Goal: Task Accomplishment & Management: Use online tool/utility

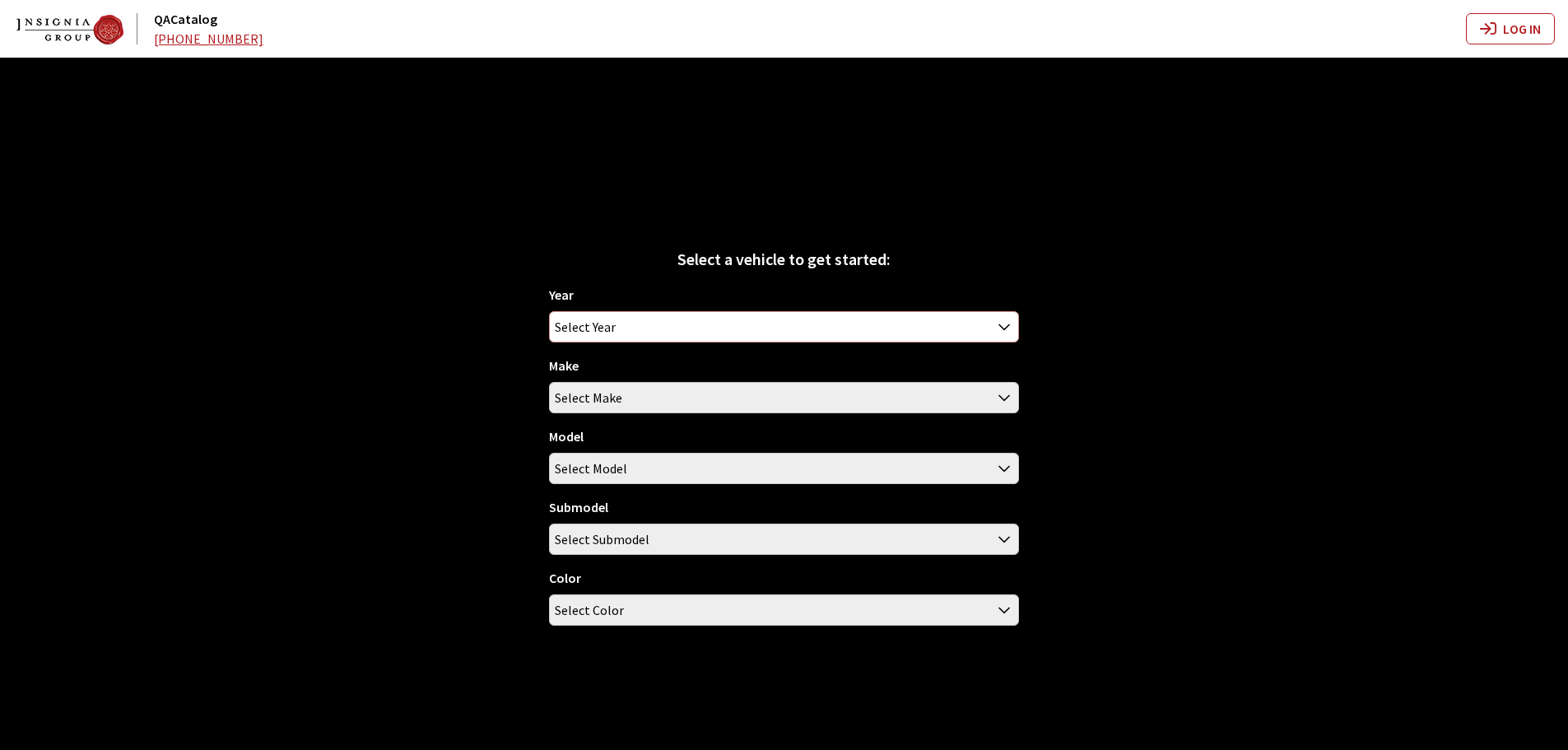
click at [660, 326] on span "Select Year" at bounding box center [784, 326] width 468 height 29
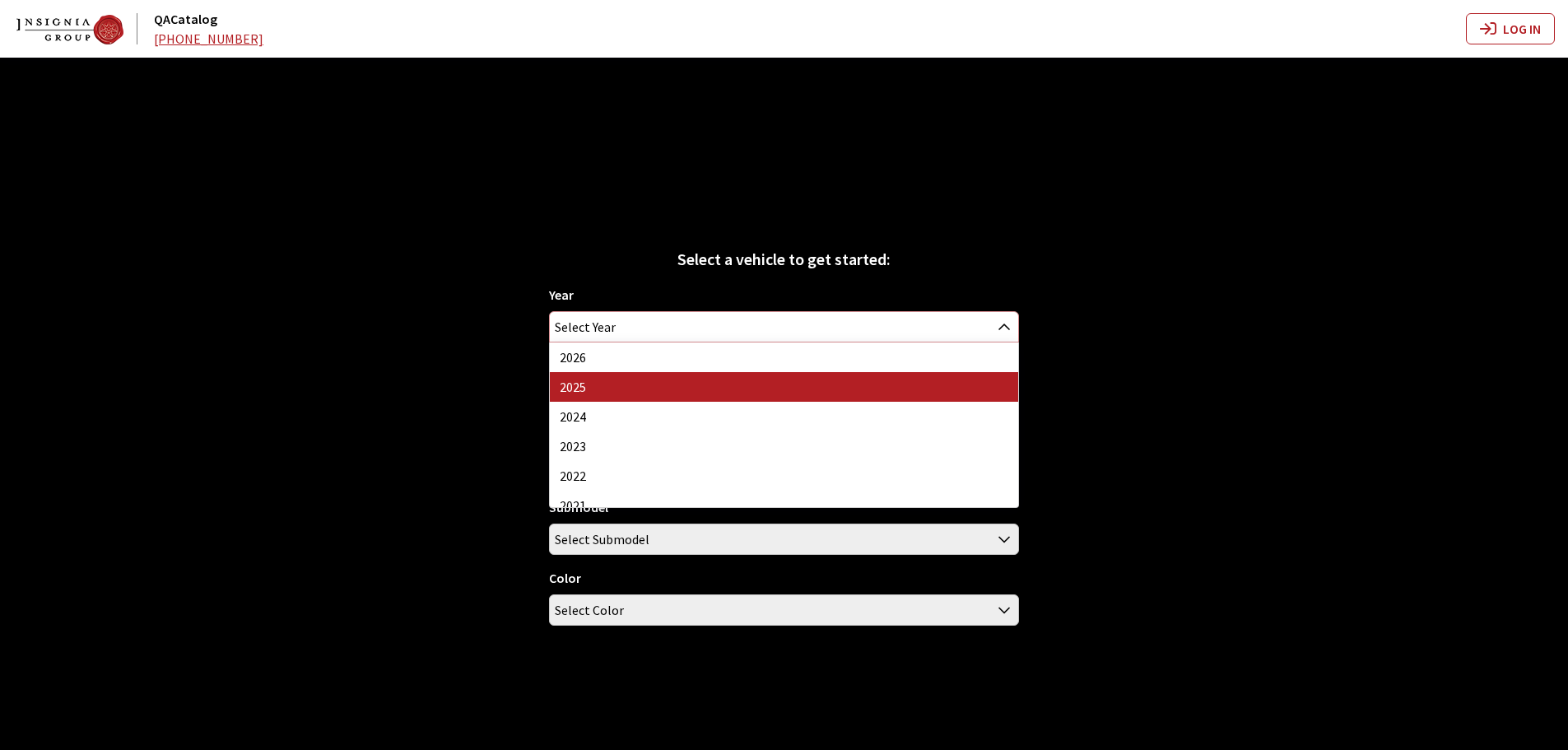
select select "43"
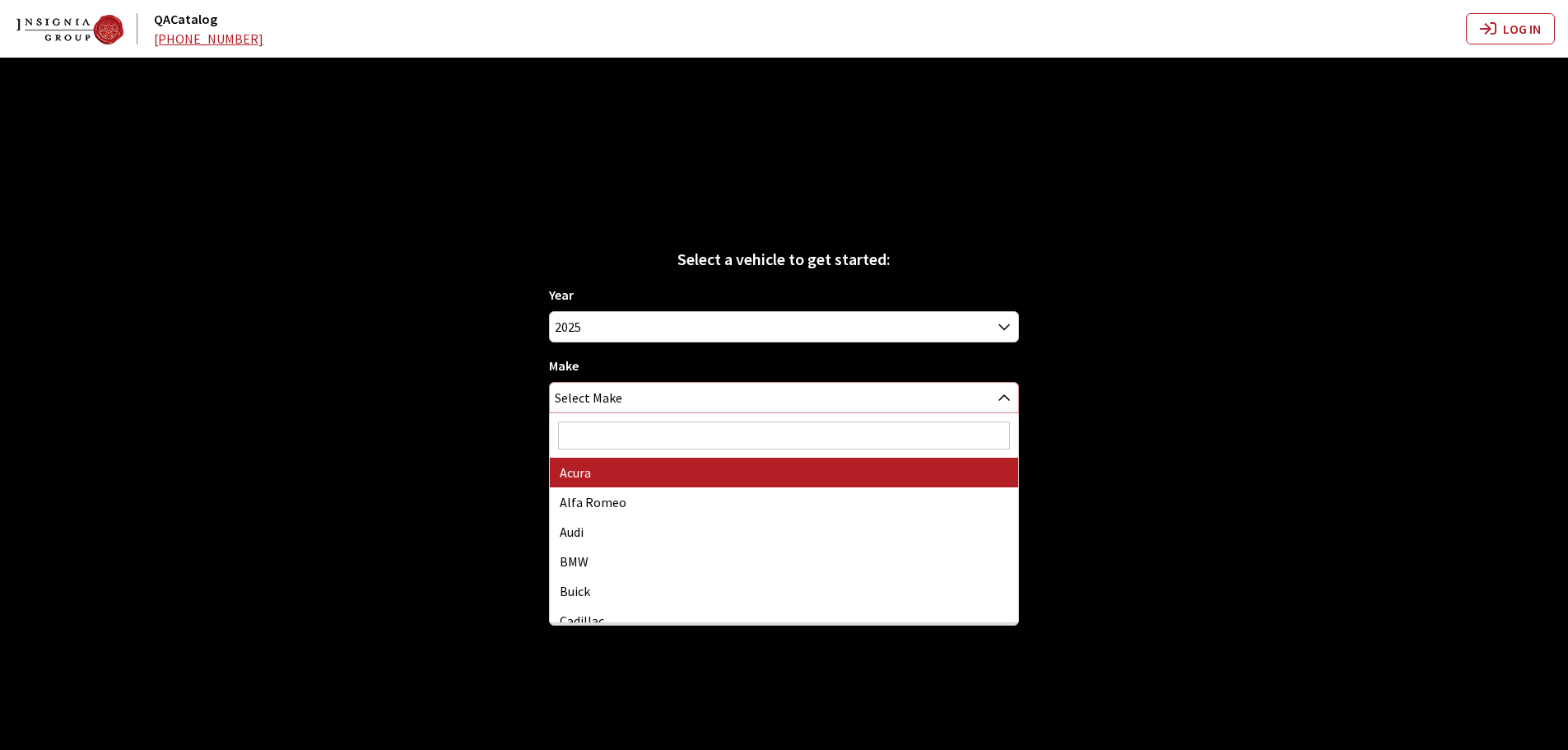
click at [647, 388] on span "Select Make" at bounding box center [784, 397] width 468 height 29
click at [644, 434] on input "Search" at bounding box center [784, 435] width 452 height 28
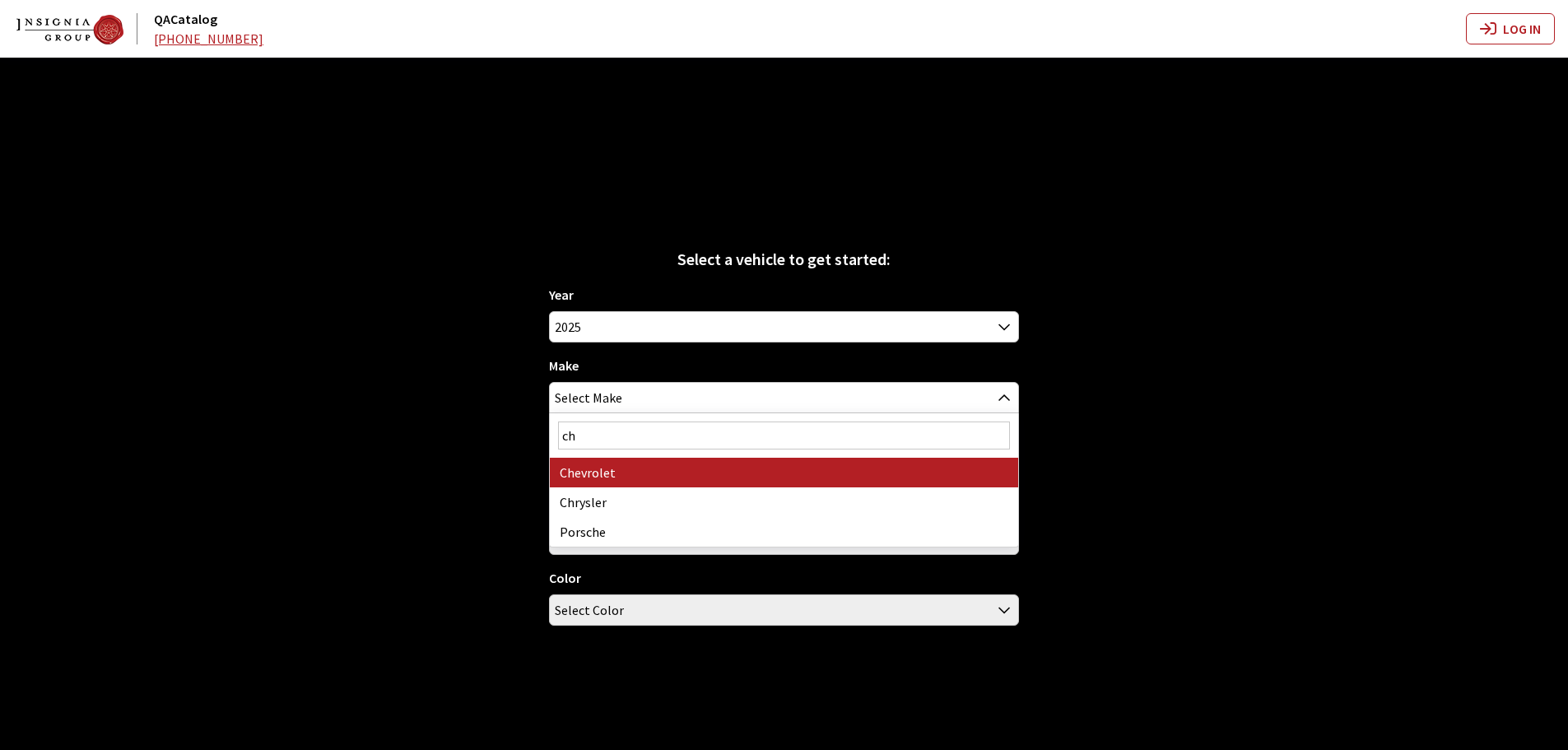
type input "ch"
select select "3"
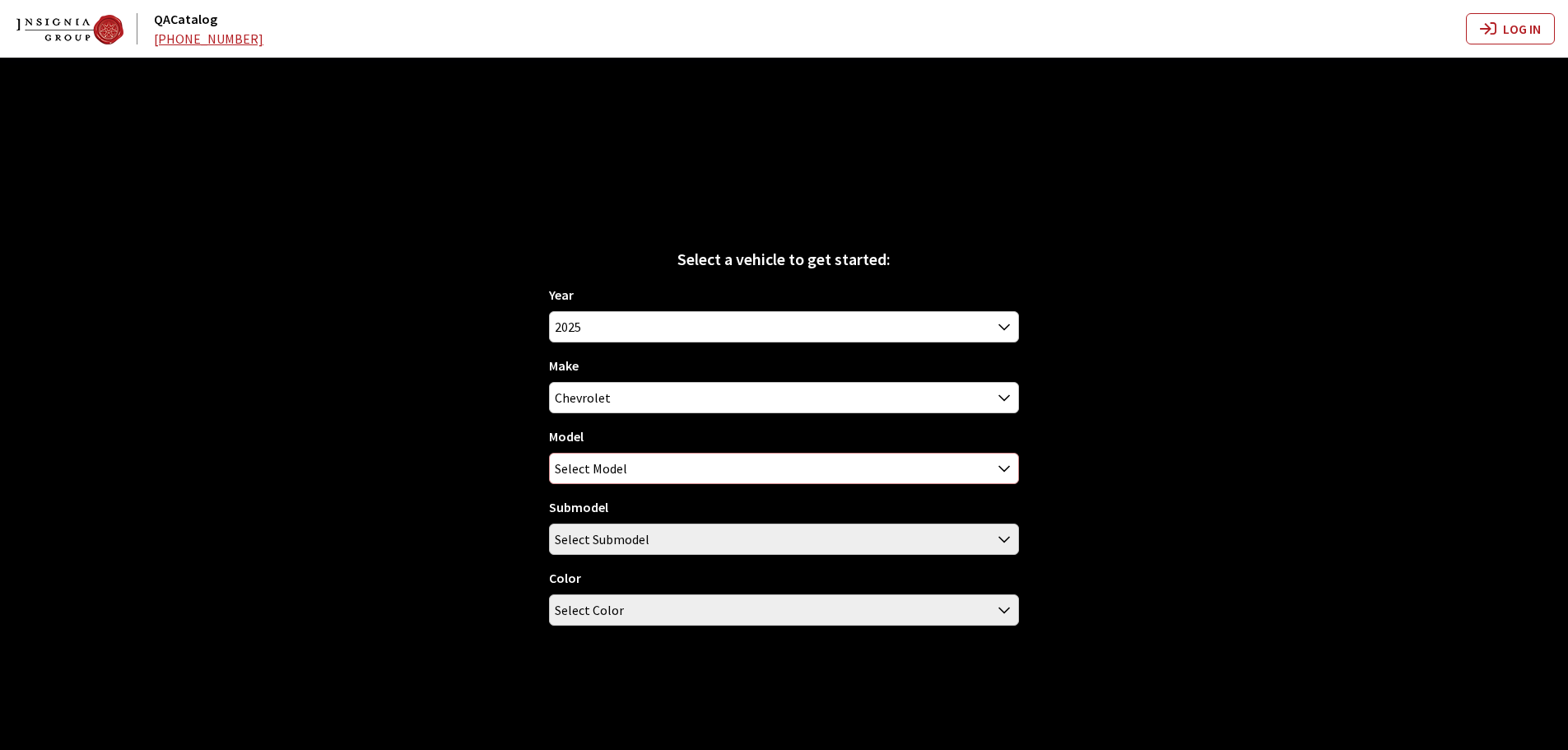
click at [628, 472] on span "Select Model" at bounding box center [784, 467] width 468 height 29
select select "73"
click at [596, 544] on span "Select Submodel" at bounding box center [602, 539] width 95 height 29
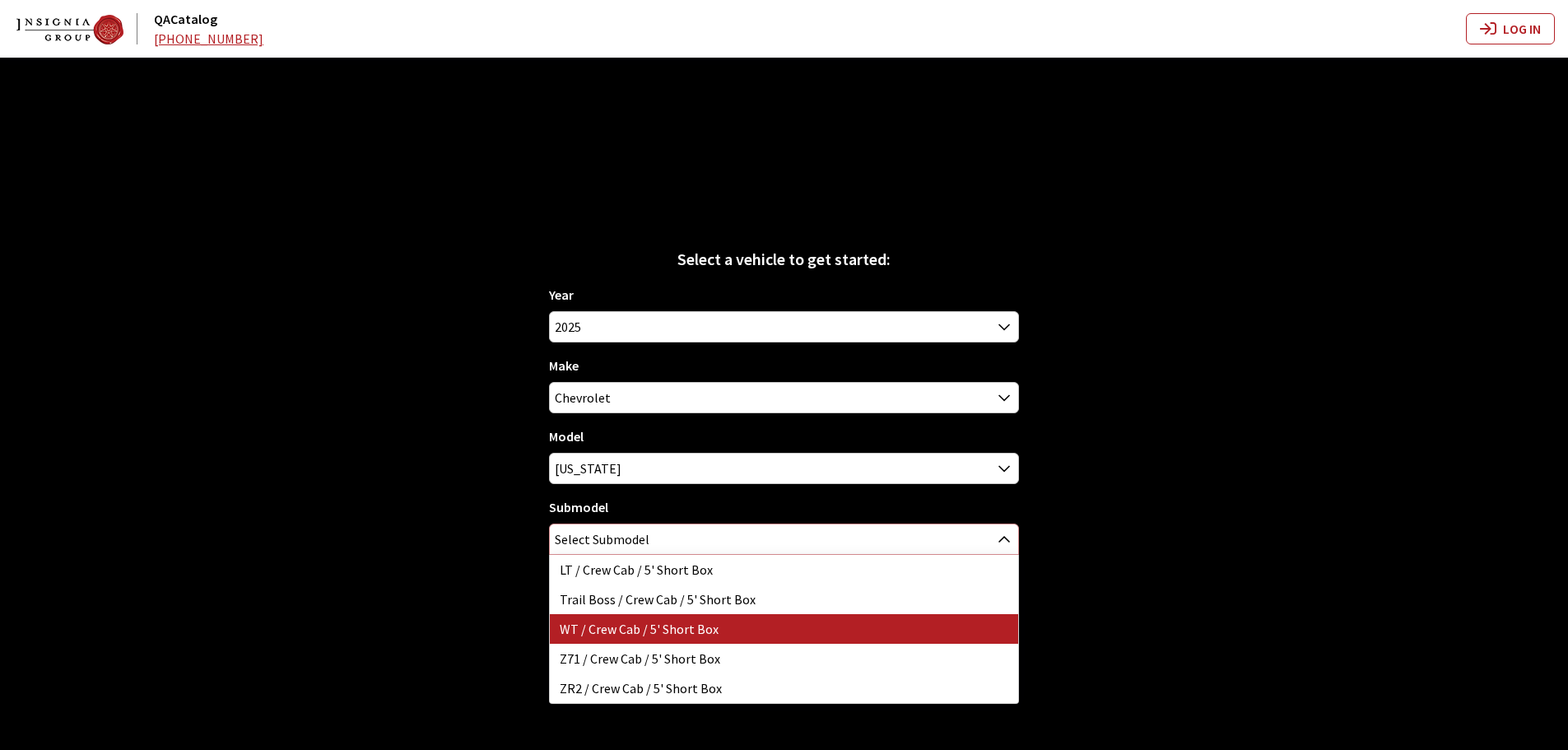
select select "3107"
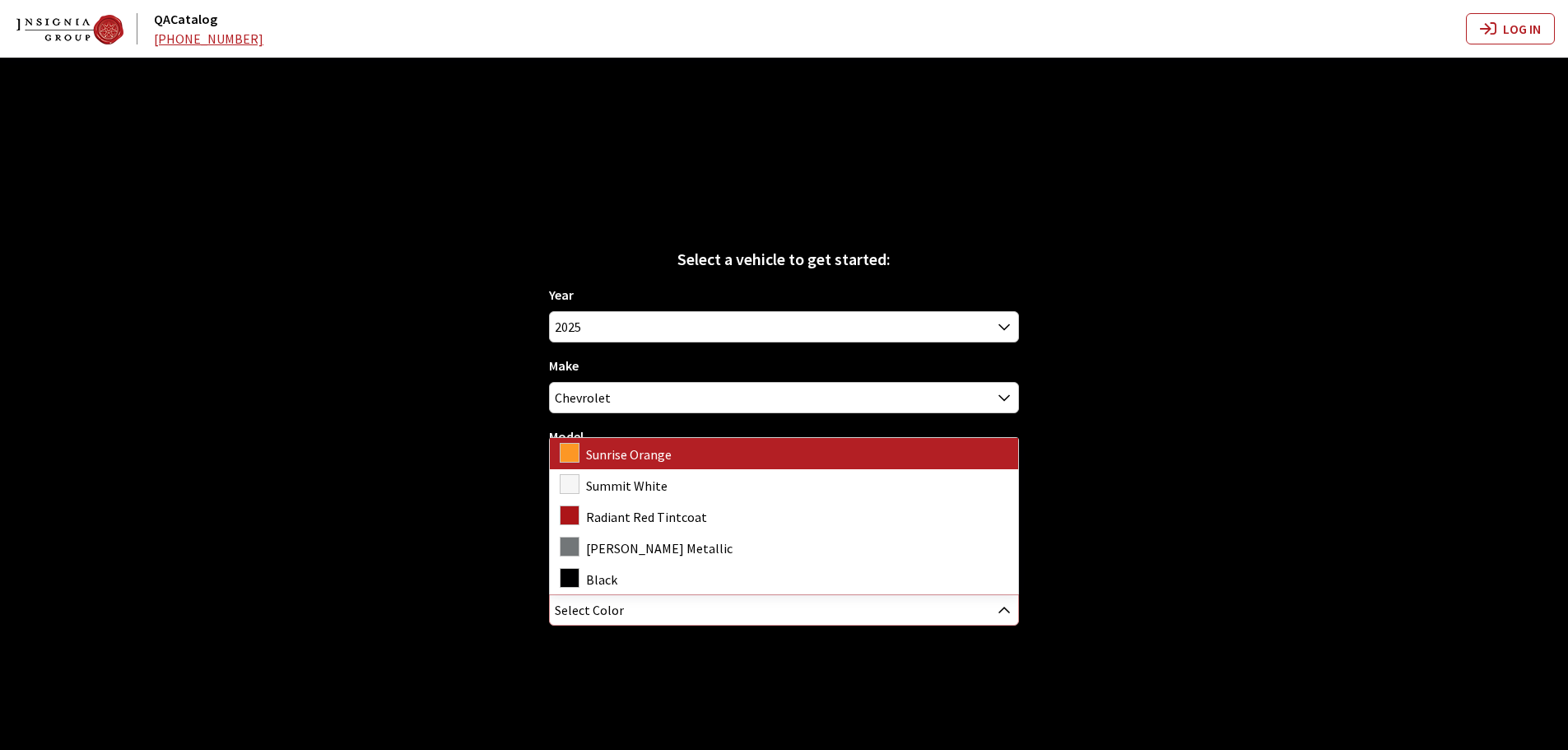
click at [604, 601] on span "Select Color" at bounding box center [589, 609] width 69 height 29
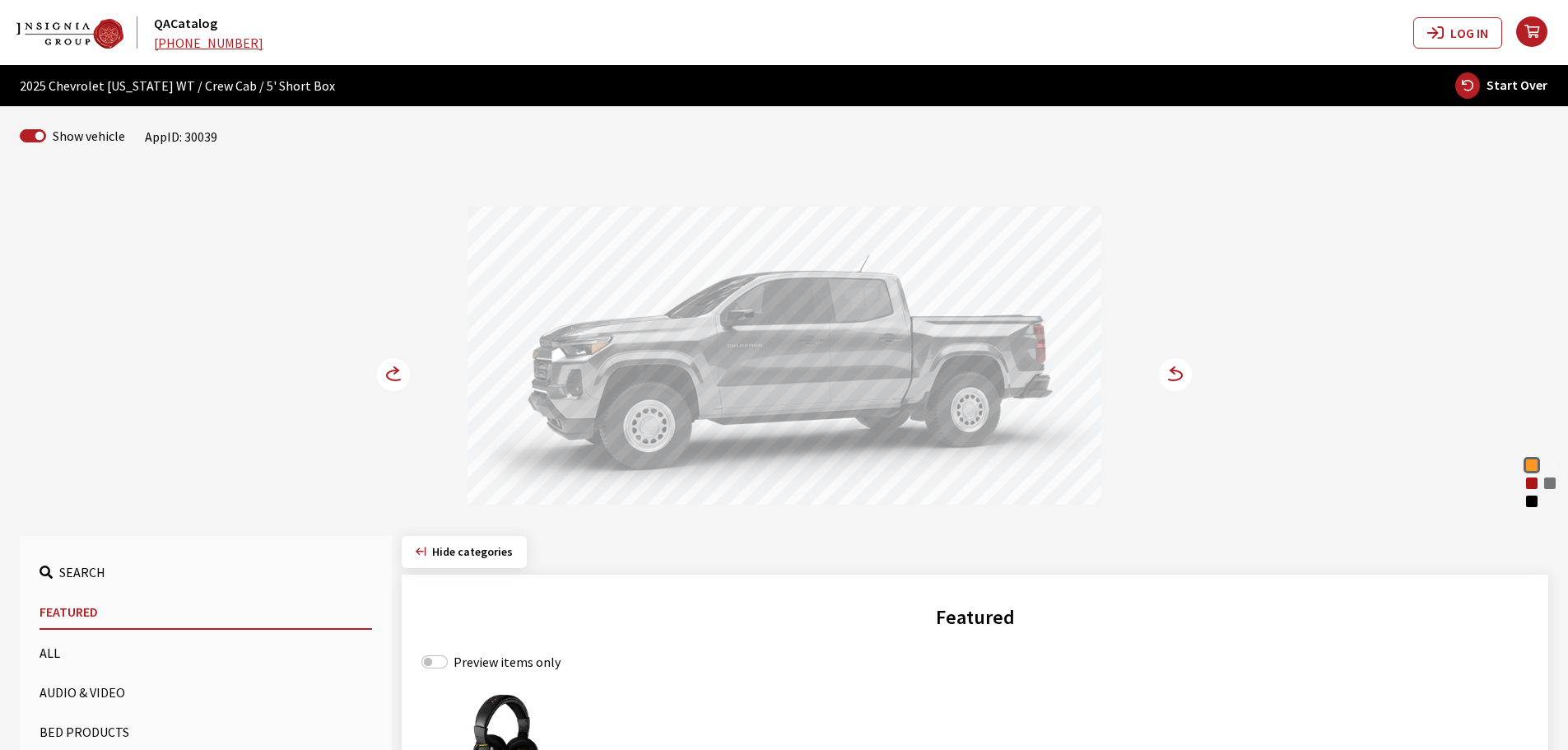
click at [399, 383] on circle at bounding box center [393, 374] width 33 height 33
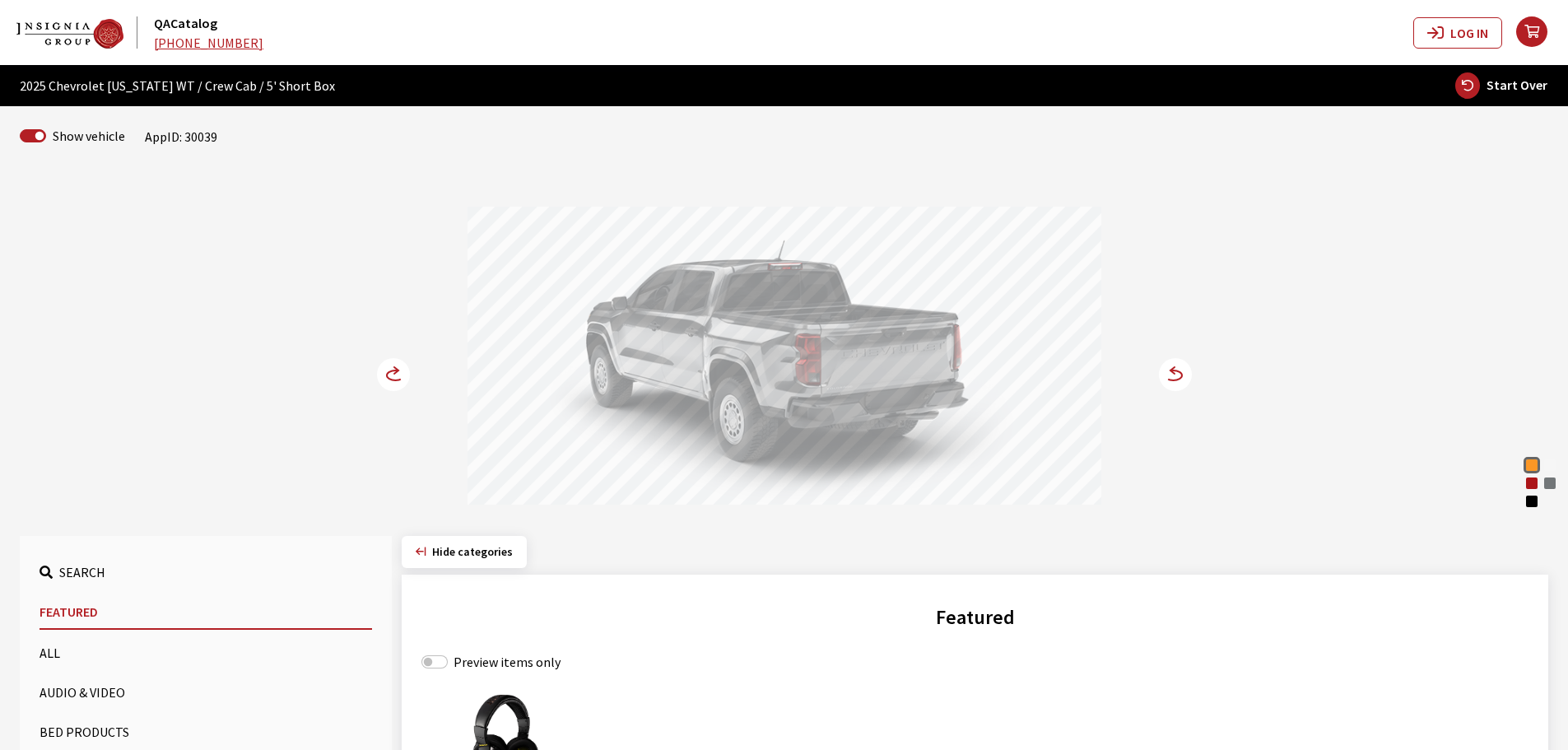
click at [393, 376] on circle at bounding box center [393, 374] width 33 height 33
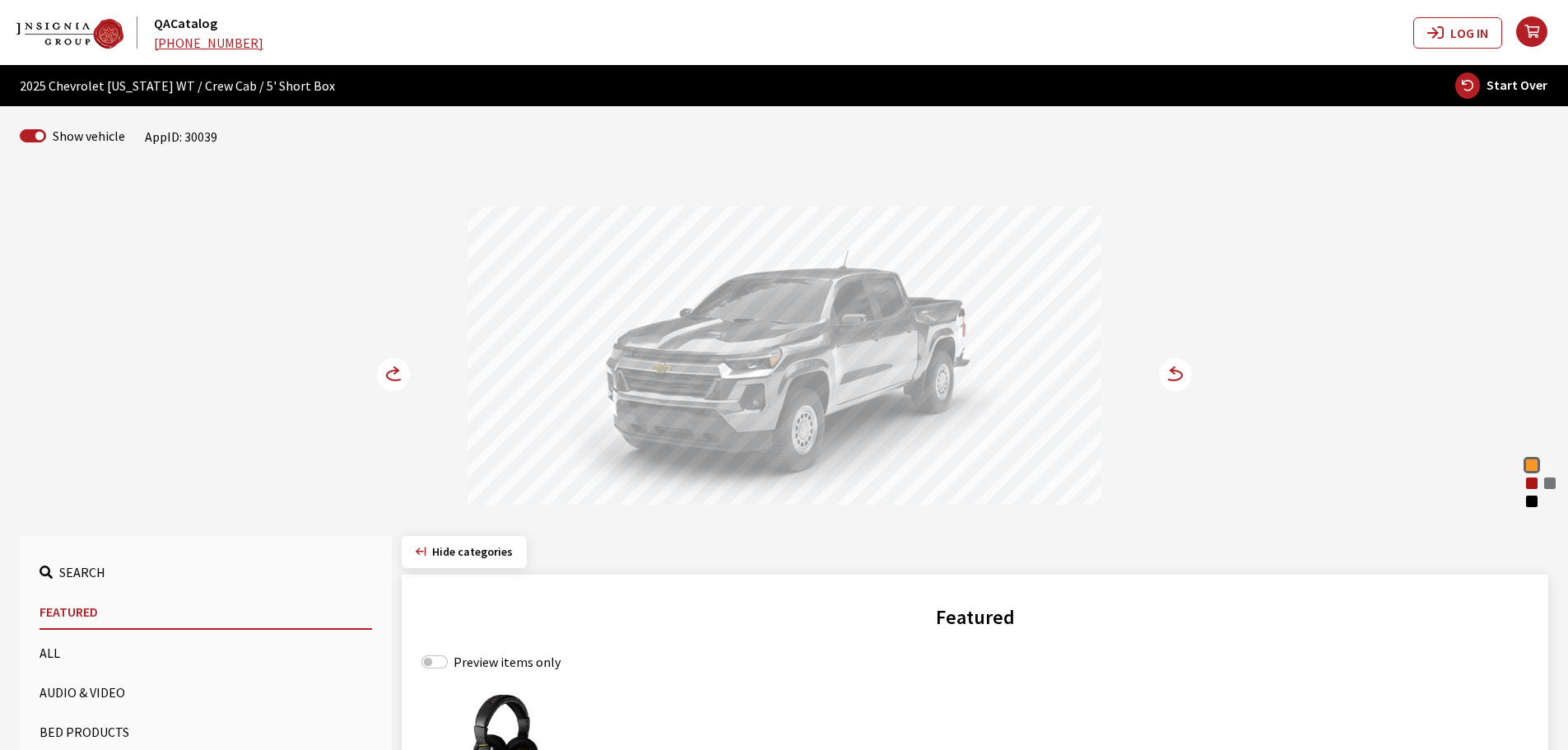
drag, startPoint x: 835, startPoint y: 374, endPoint x: 681, endPoint y: 378, distance: 154.1
click at [695, 378] on div at bounding box center [784, 357] width 633 height 303
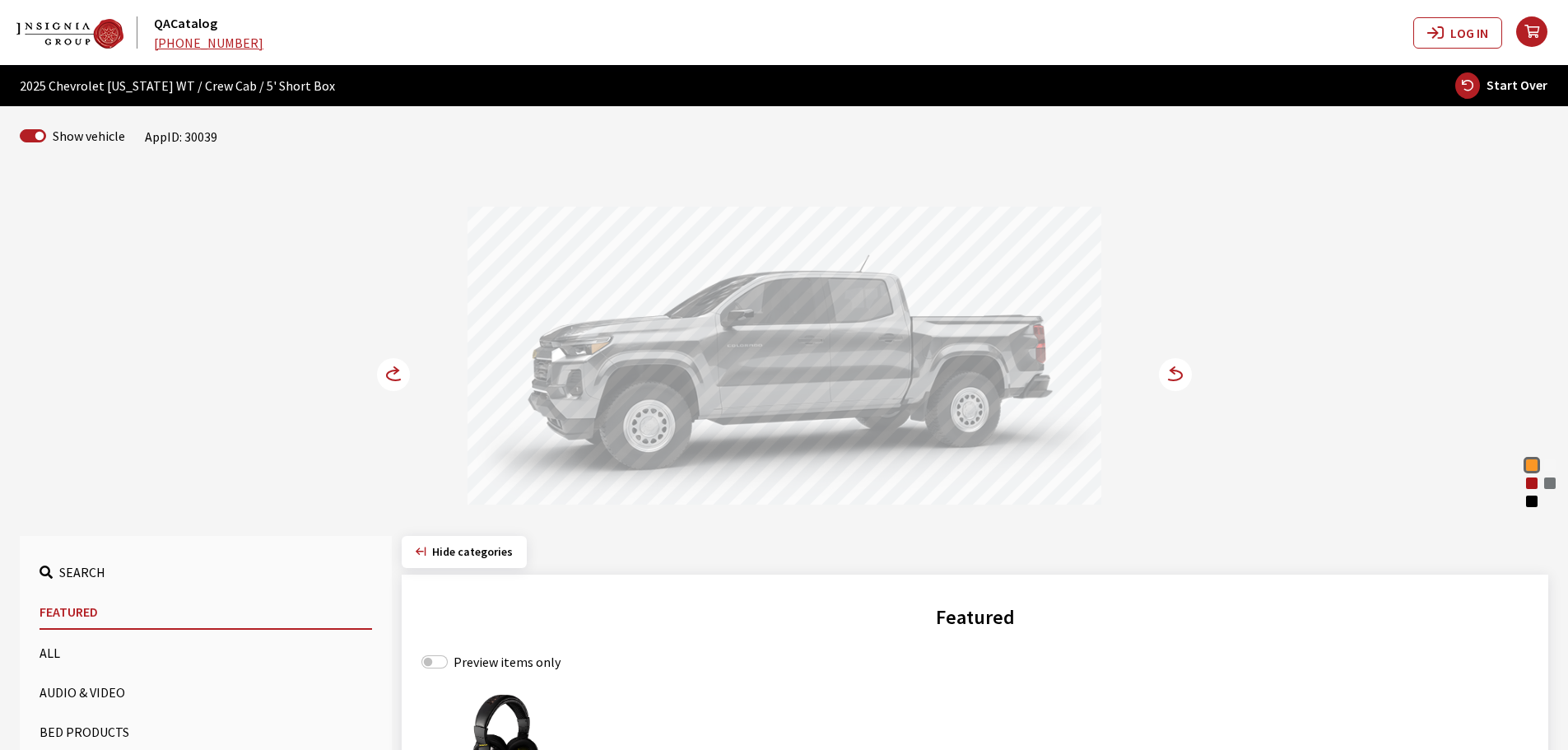
click at [393, 376] on circle at bounding box center [393, 374] width 33 height 33
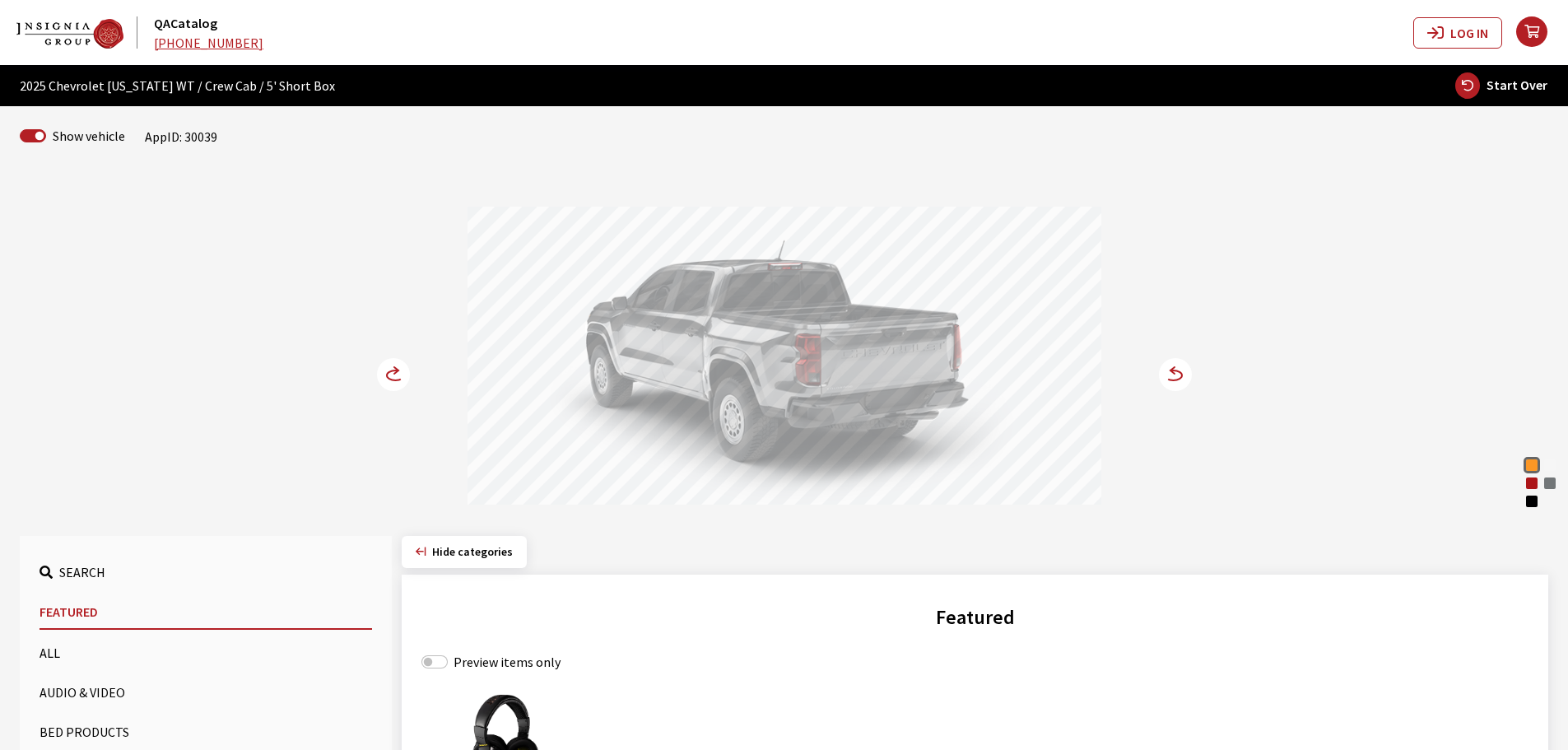
click at [1489, 80] on span "Start Over" at bounding box center [1517, 85] width 61 height 17
select select
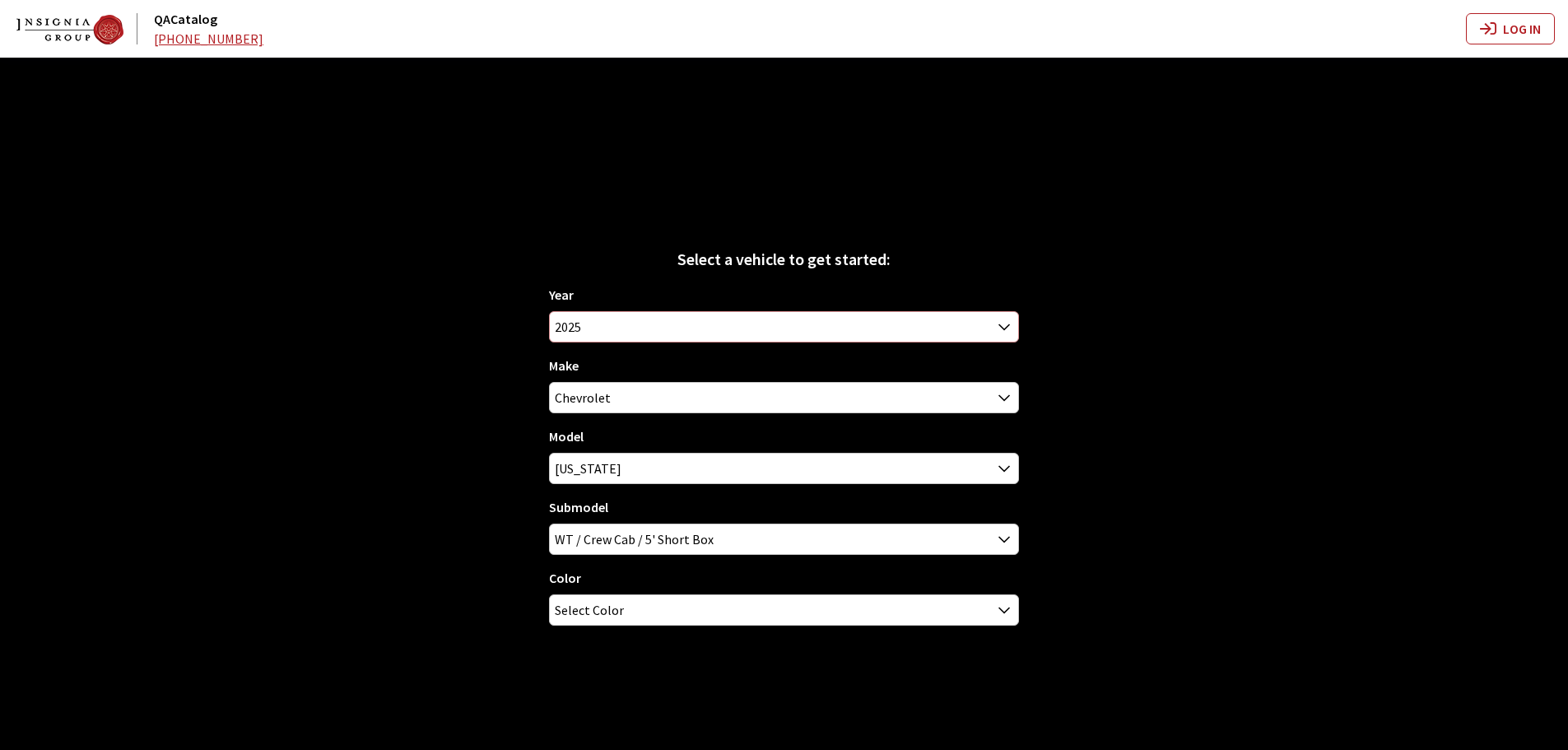
click at [591, 331] on span "2025" at bounding box center [784, 326] width 468 height 29
click at [585, 357] on div "Make Acura Alfa Romeo Audi BMW Buick Cadillac Chevrolet Chrysler DEFENDER DISCO…" at bounding box center [784, 384] width 470 height 58
click at [586, 329] on span "2025" at bounding box center [784, 326] width 468 height 29
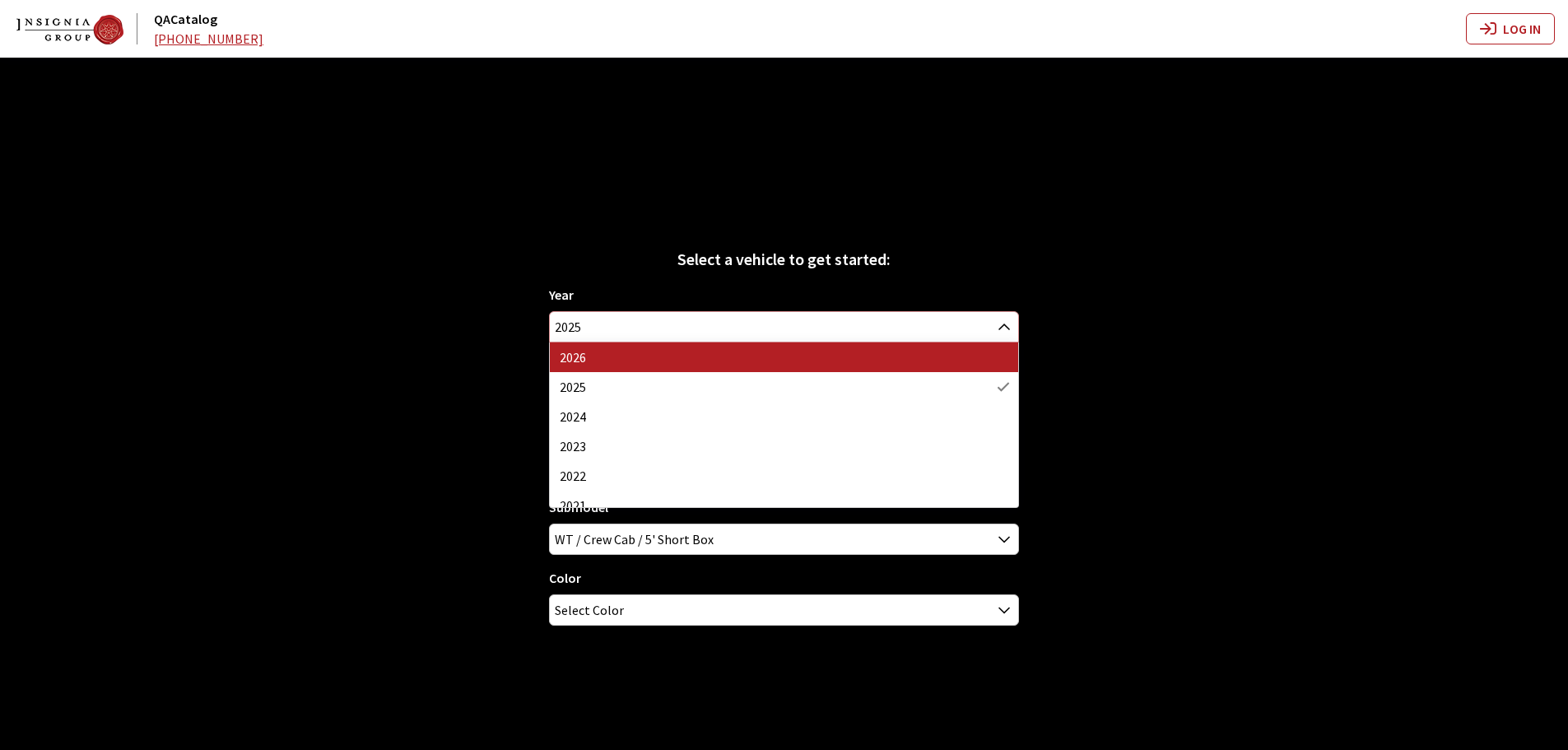
select select "44"
select select "3"
select select "73"
select select "3107"
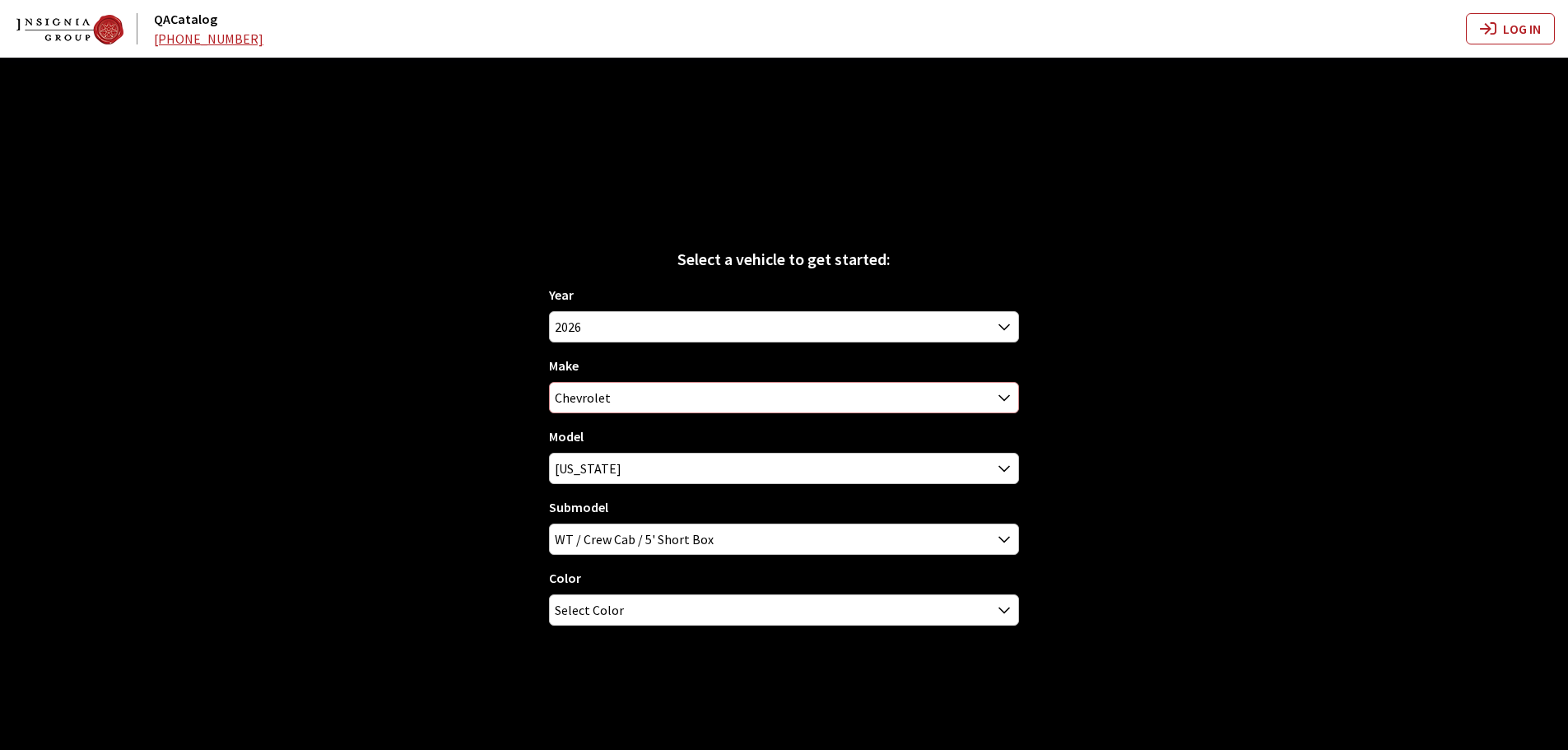
click at [595, 389] on span "Chevrolet" at bounding box center [784, 397] width 468 height 29
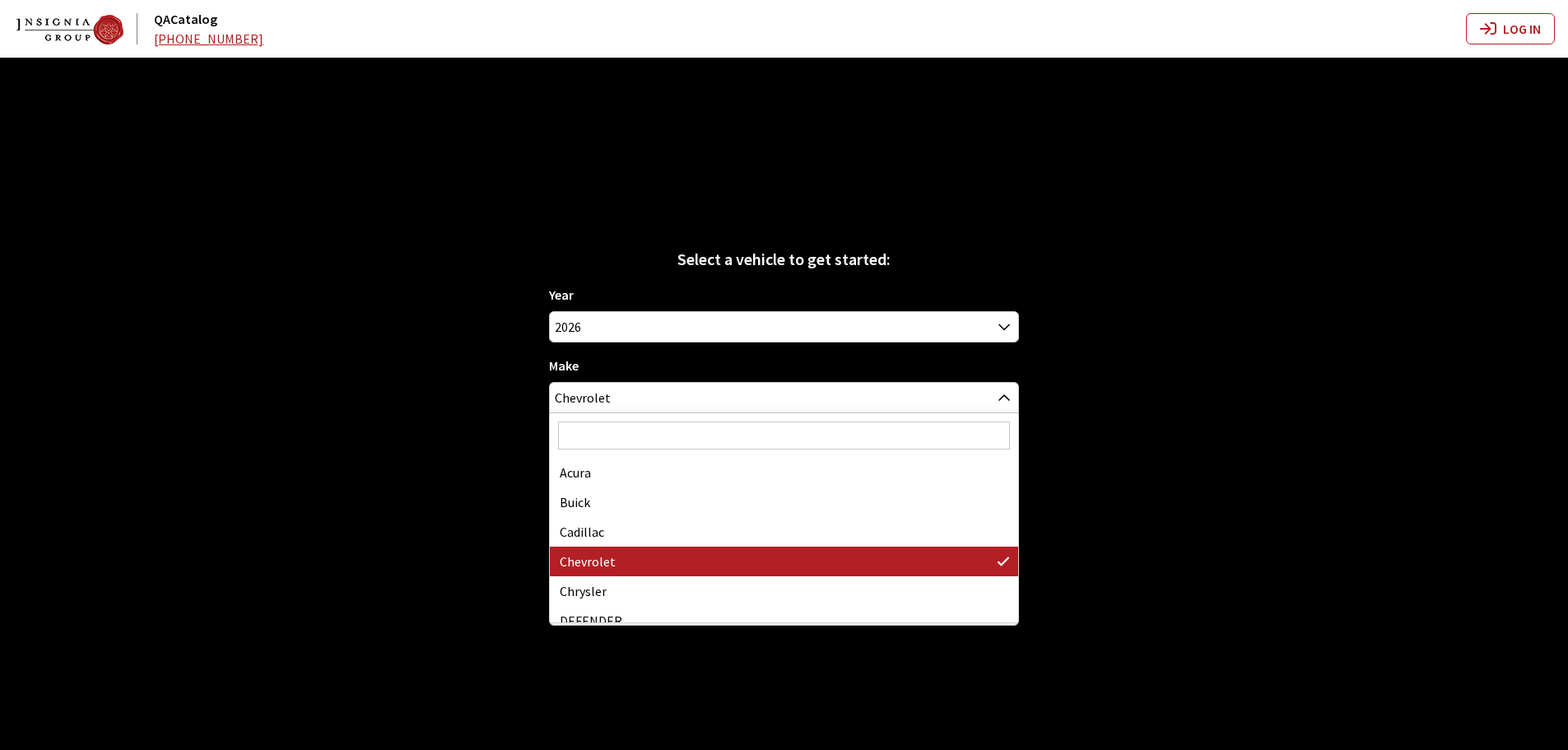
click at [599, 437] on input "Search" at bounding box center [784, 435] width 452 height 28
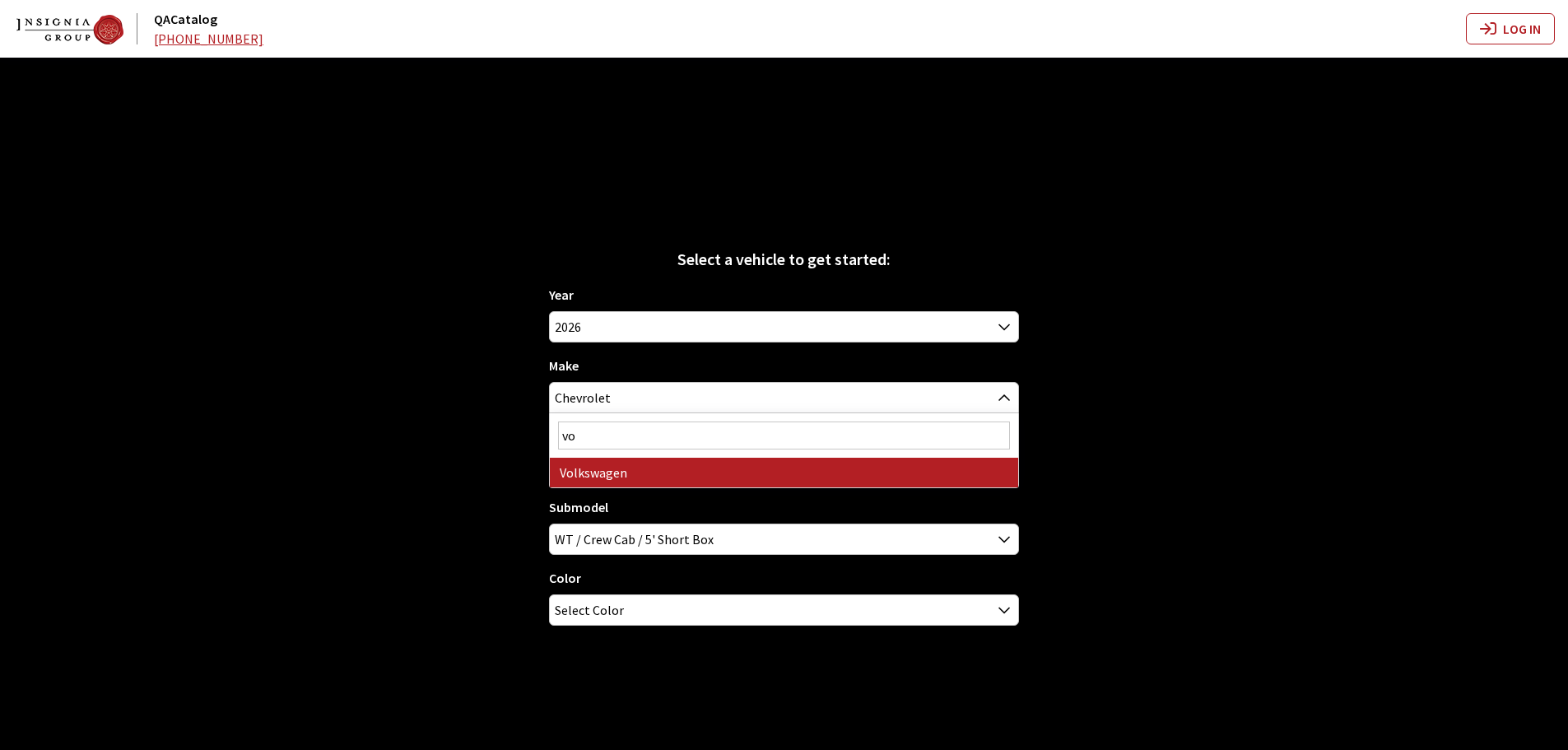
type input "vo"
select select "25"
select select
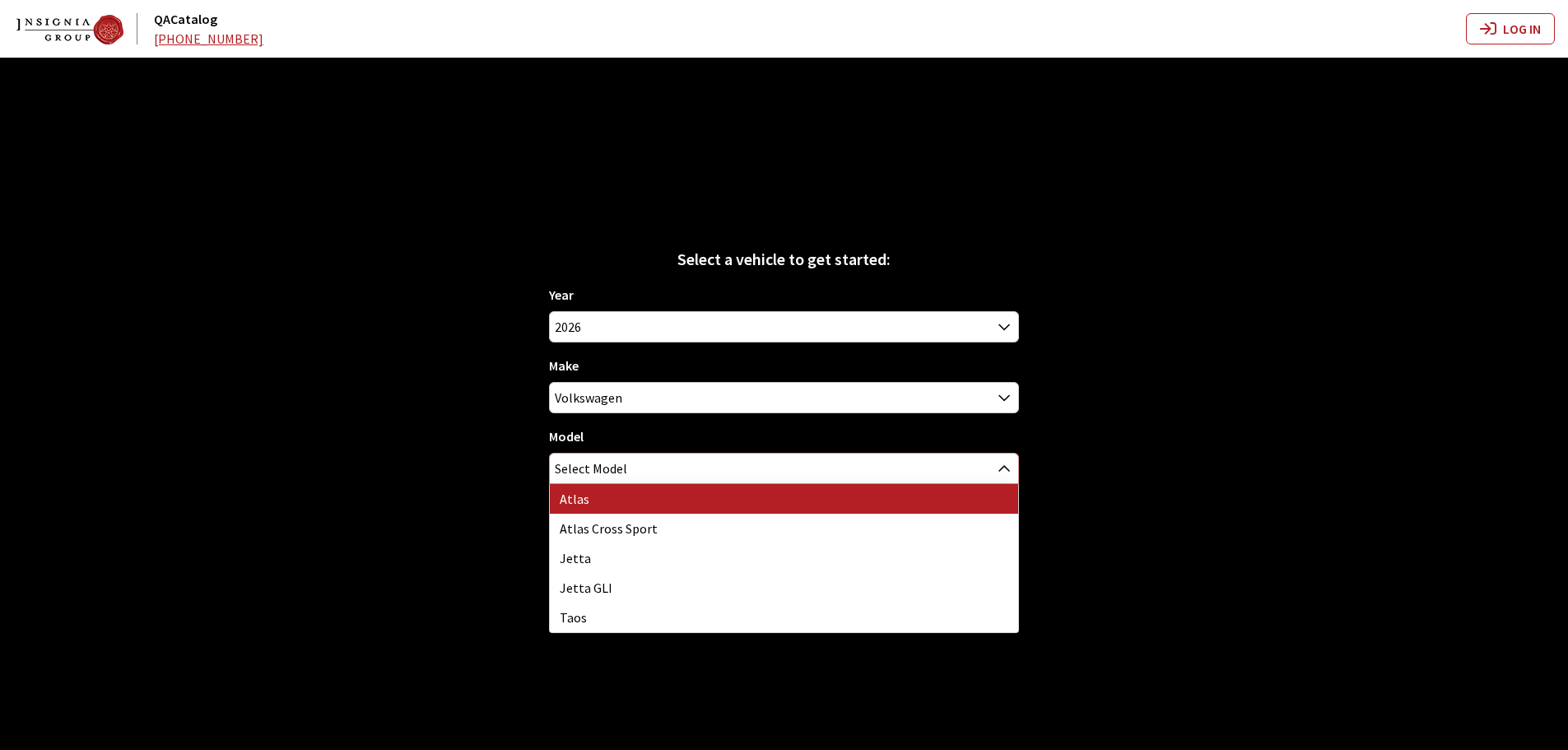
click at [600, 477] on span "Select Model" at bounding box center [591, 467] width 72 height 29
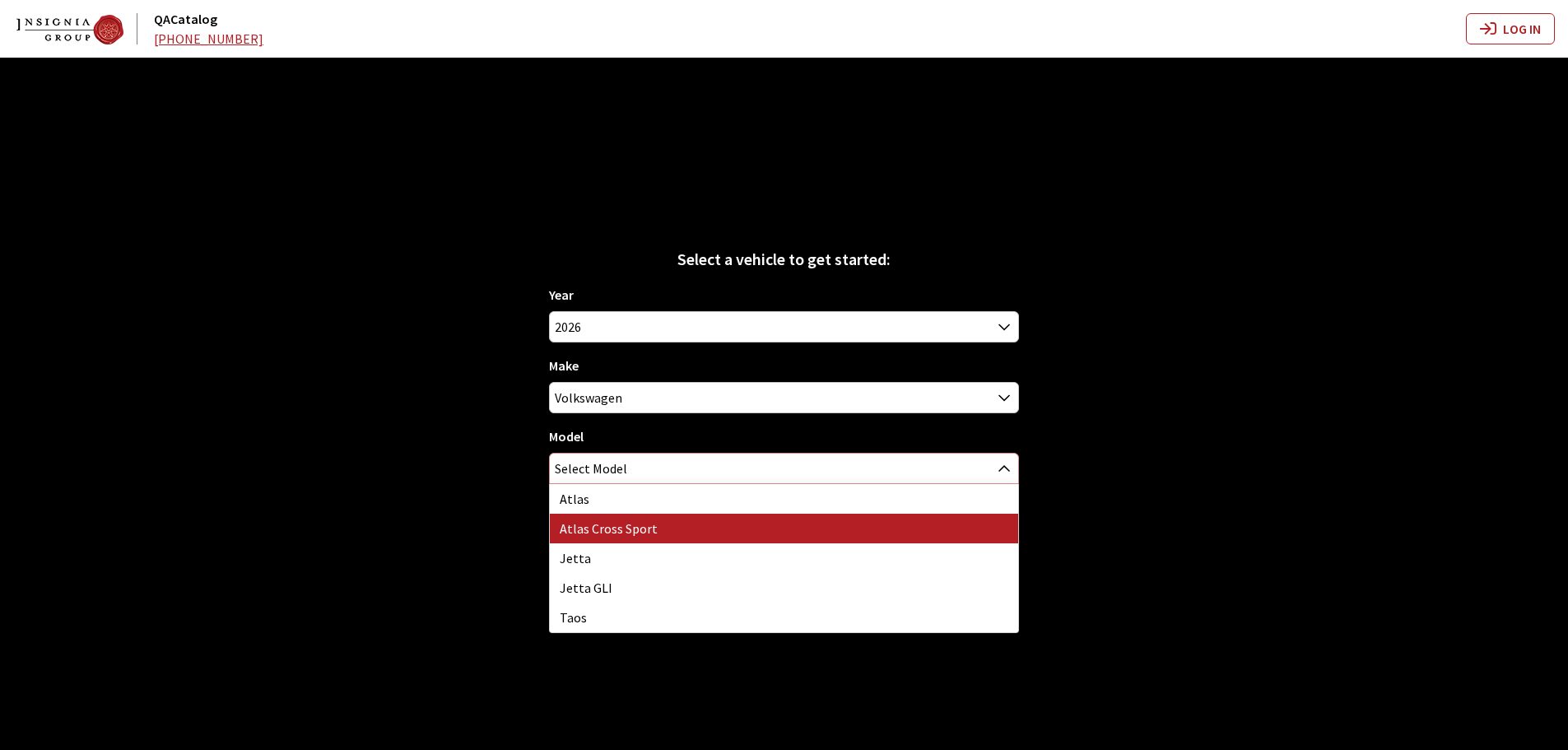
select select "1089"
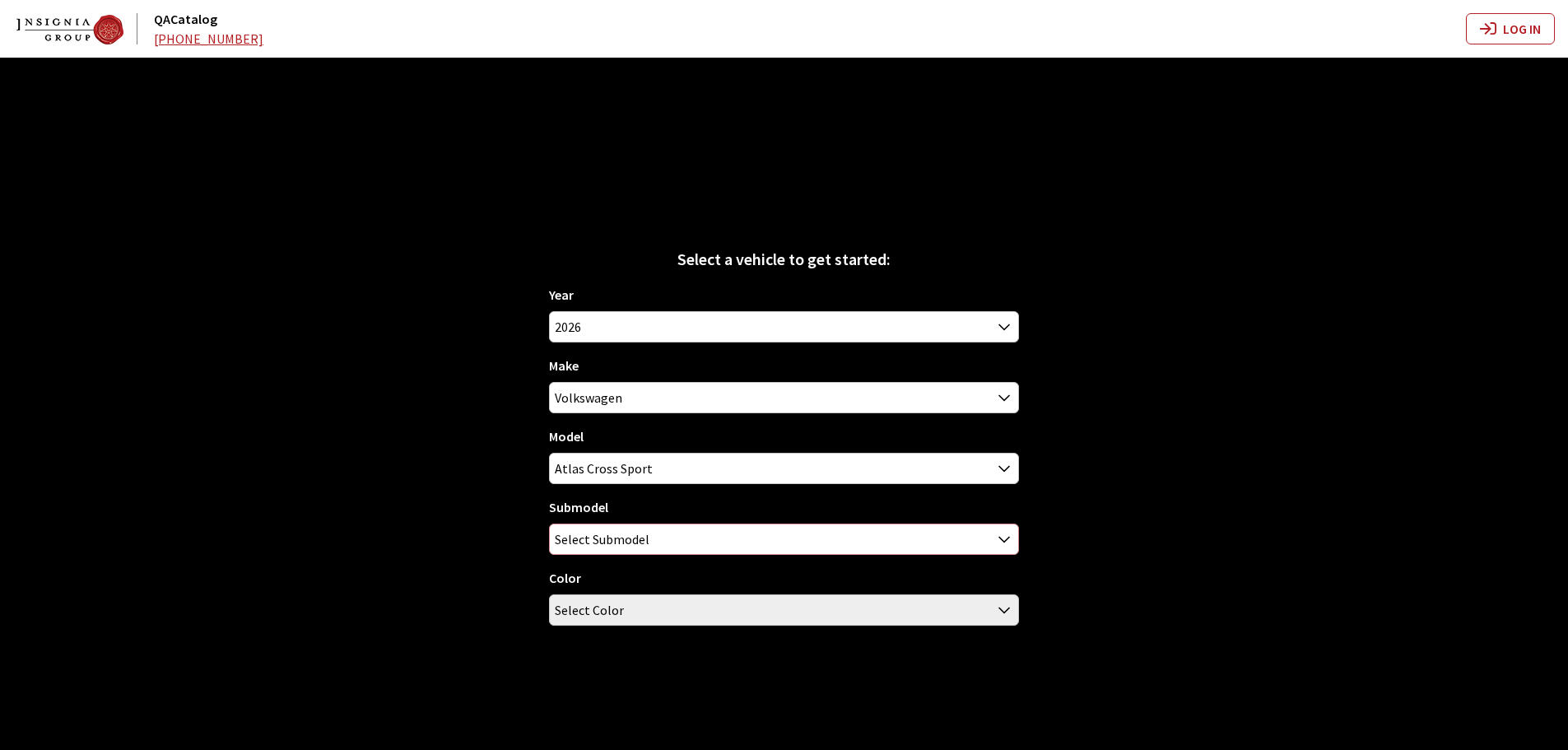
click at [613, 531] on span "Select Submodel" at bounding box center [602, 539] width 95 height 29
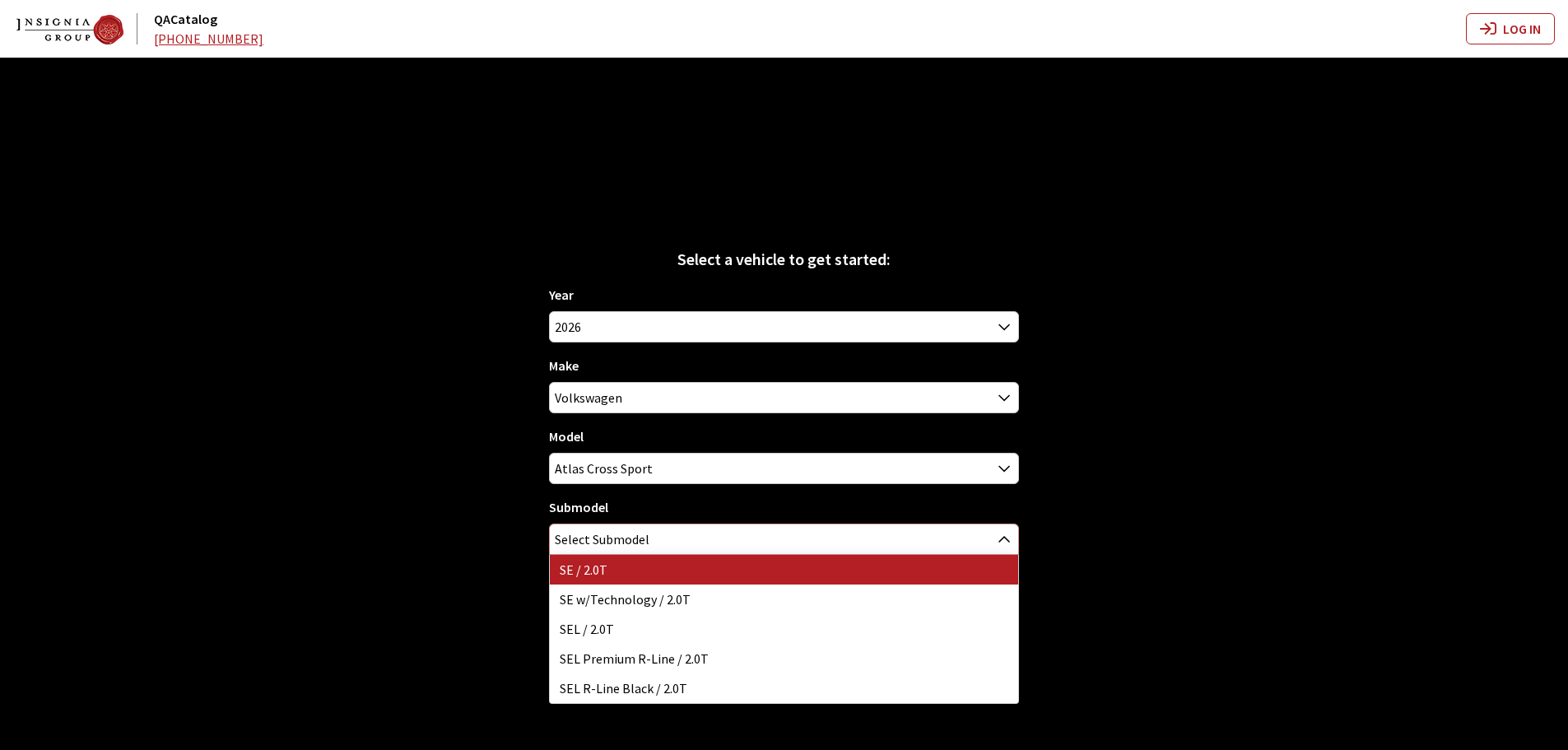
select select "3045"
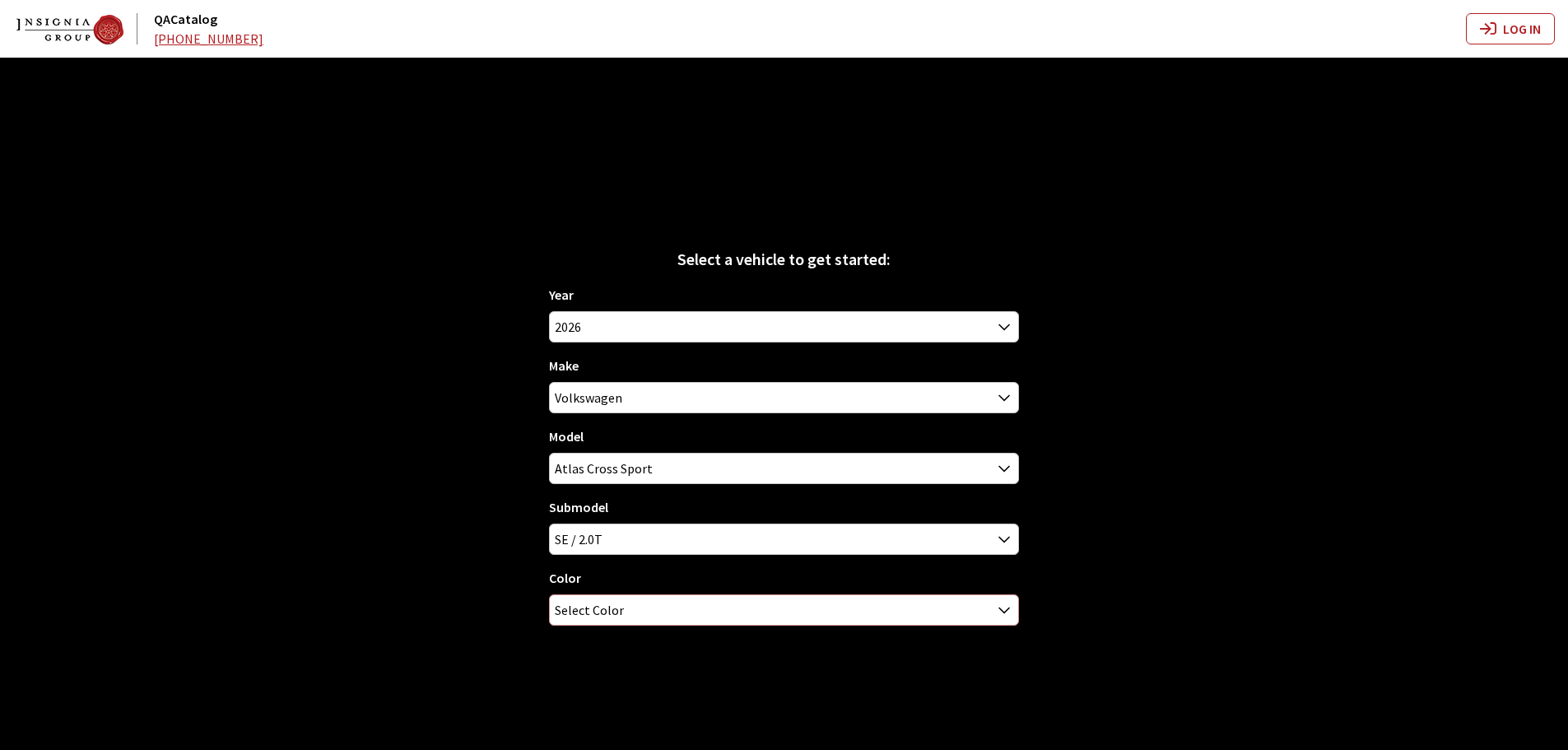
click at [607, 612] on span "Select Color" at bounding box center [589, 609] width 69 height 29
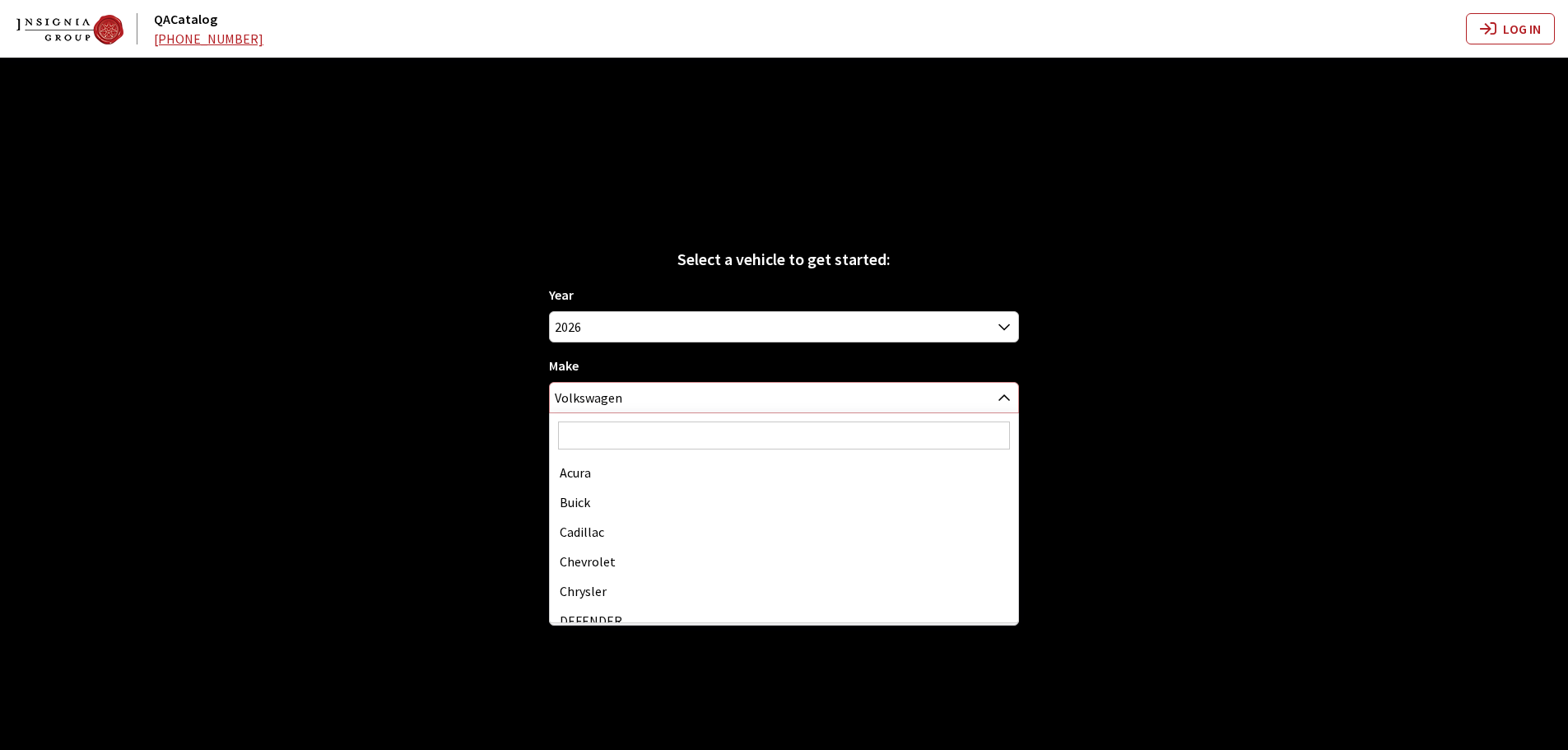
click at [602, 404] on span "Volkswagen" at bounding box center [784, 397] width 468 height 29
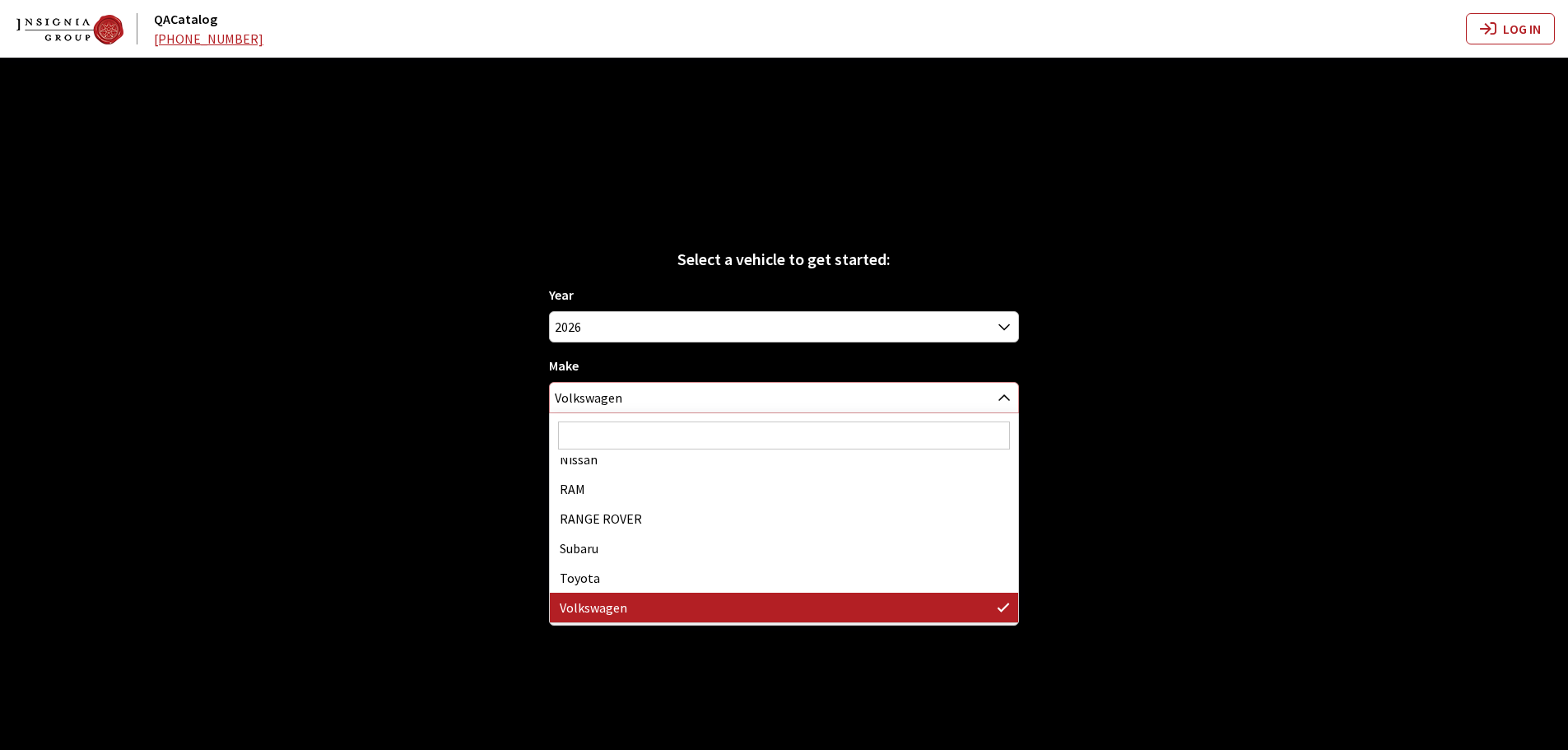
click at [611, 393] on span "Volkswagen" at bounding box center [784, 397] width 468 height 29
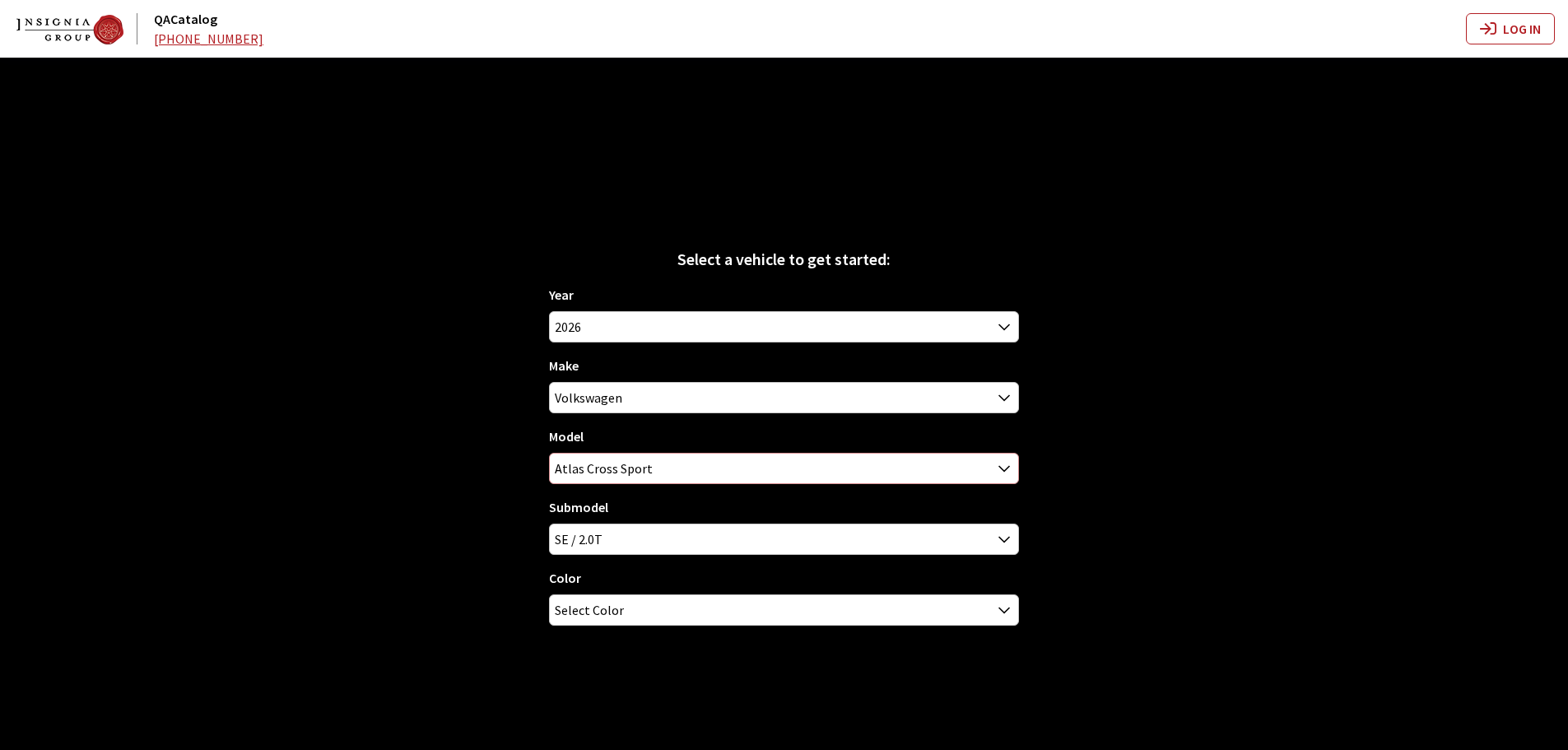
click at [606, 470] on span "Atlas Cross Sport" at bounding box center [784, 467] width 468 height 29
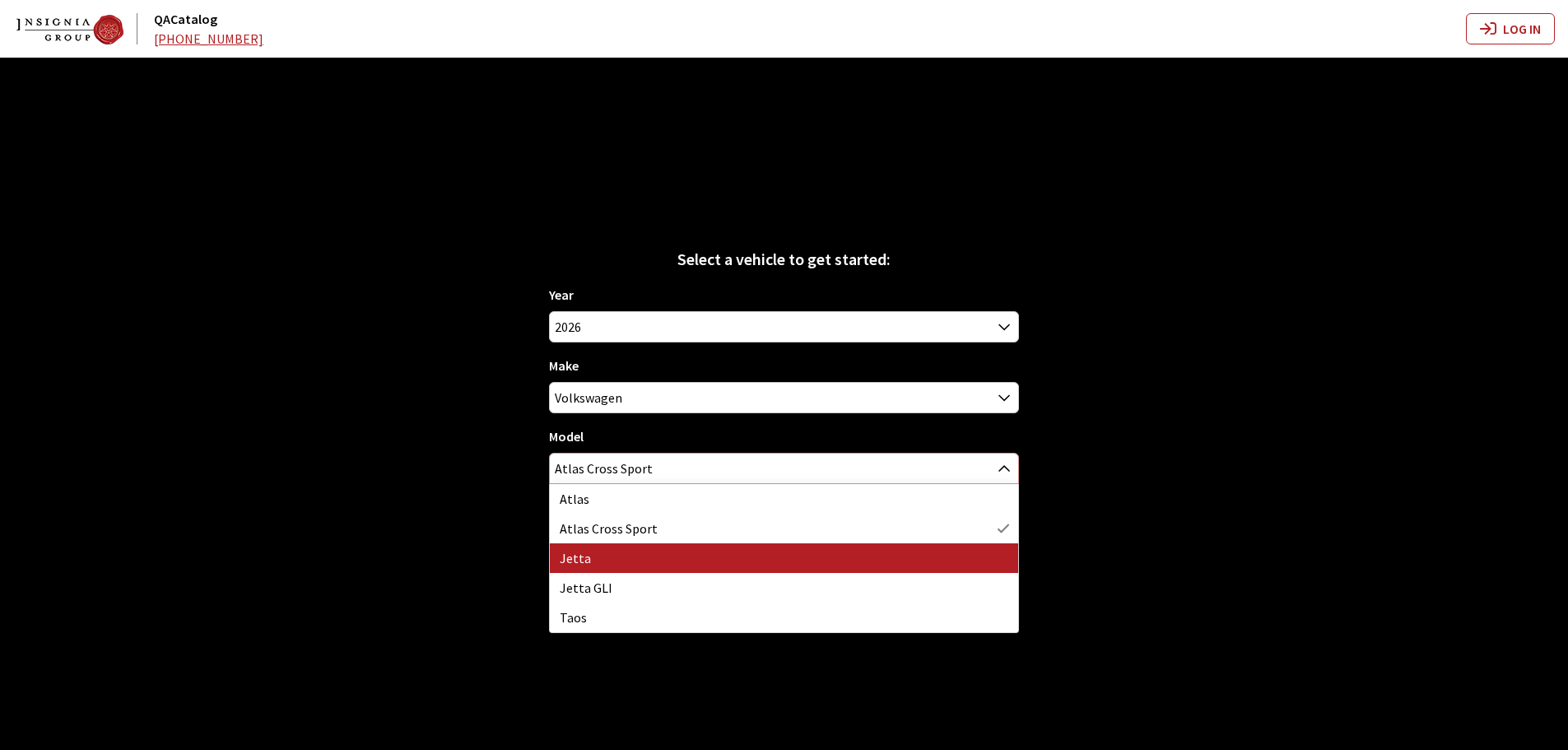
select select "291"
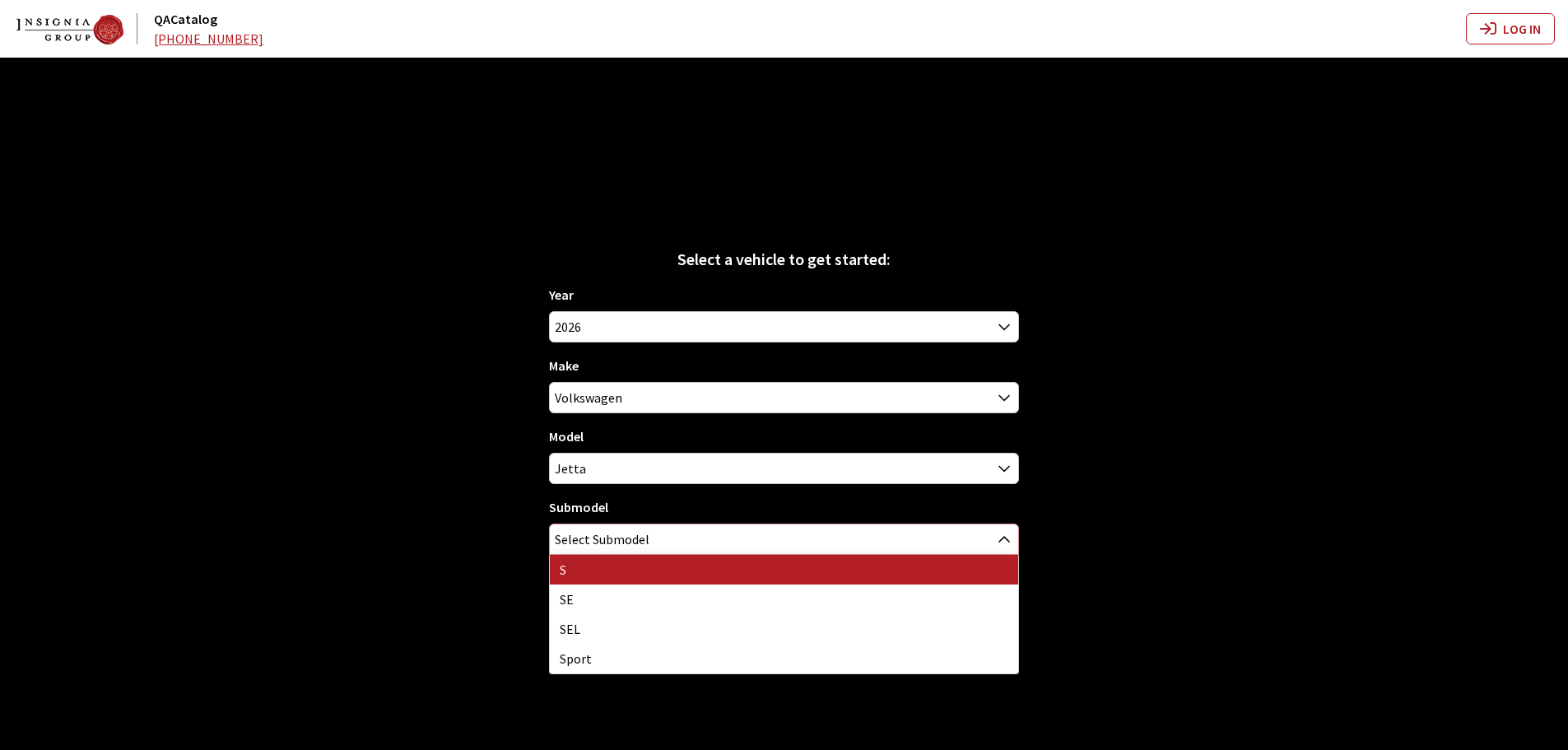
click at [609, 523] on span "Select Submodel" at bounding box center [784, 539] width 470 height 31
select select "129"
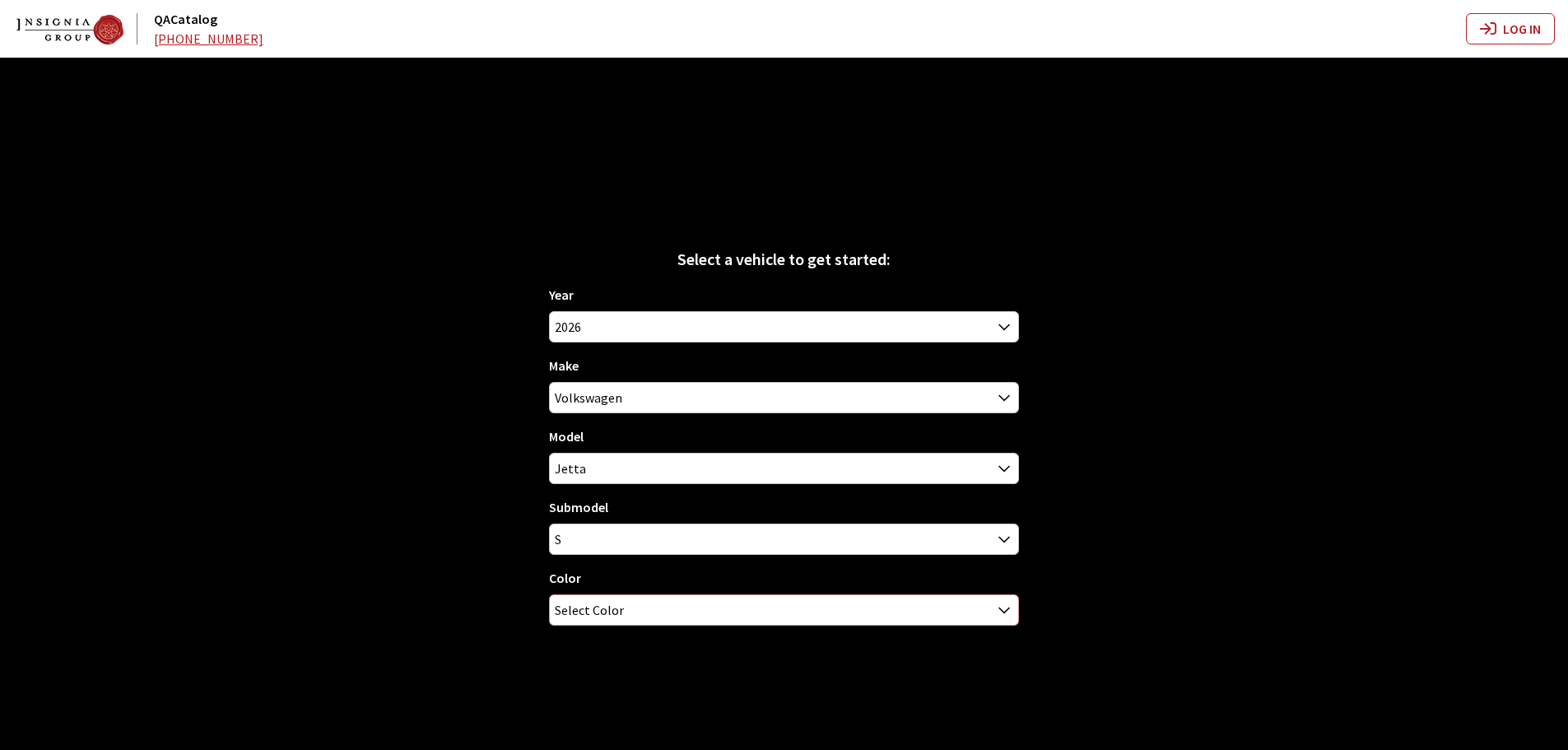
click at [590, 607] on span "Select Color" at bounding box center [589, 609] width 69 height 29
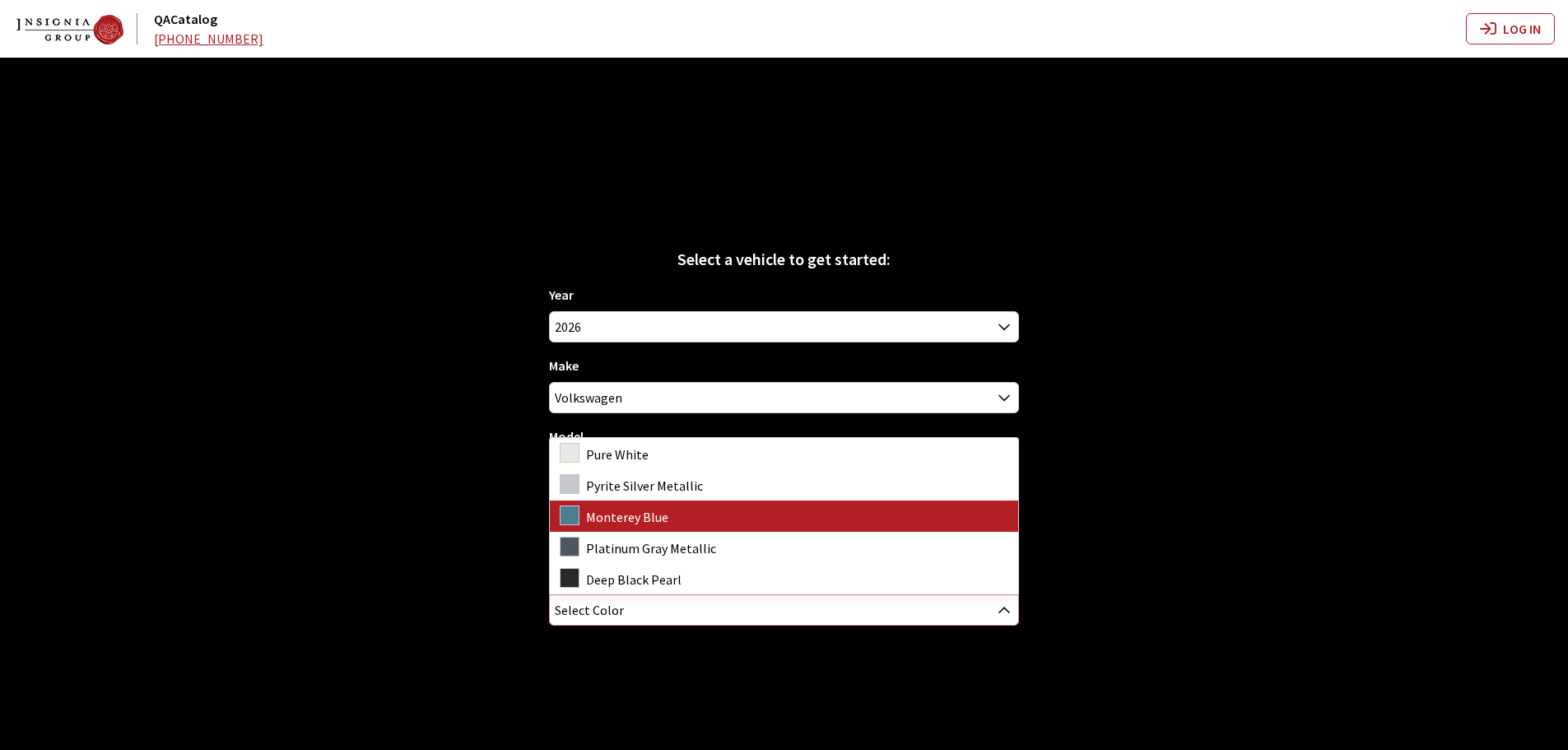
select select "6186"
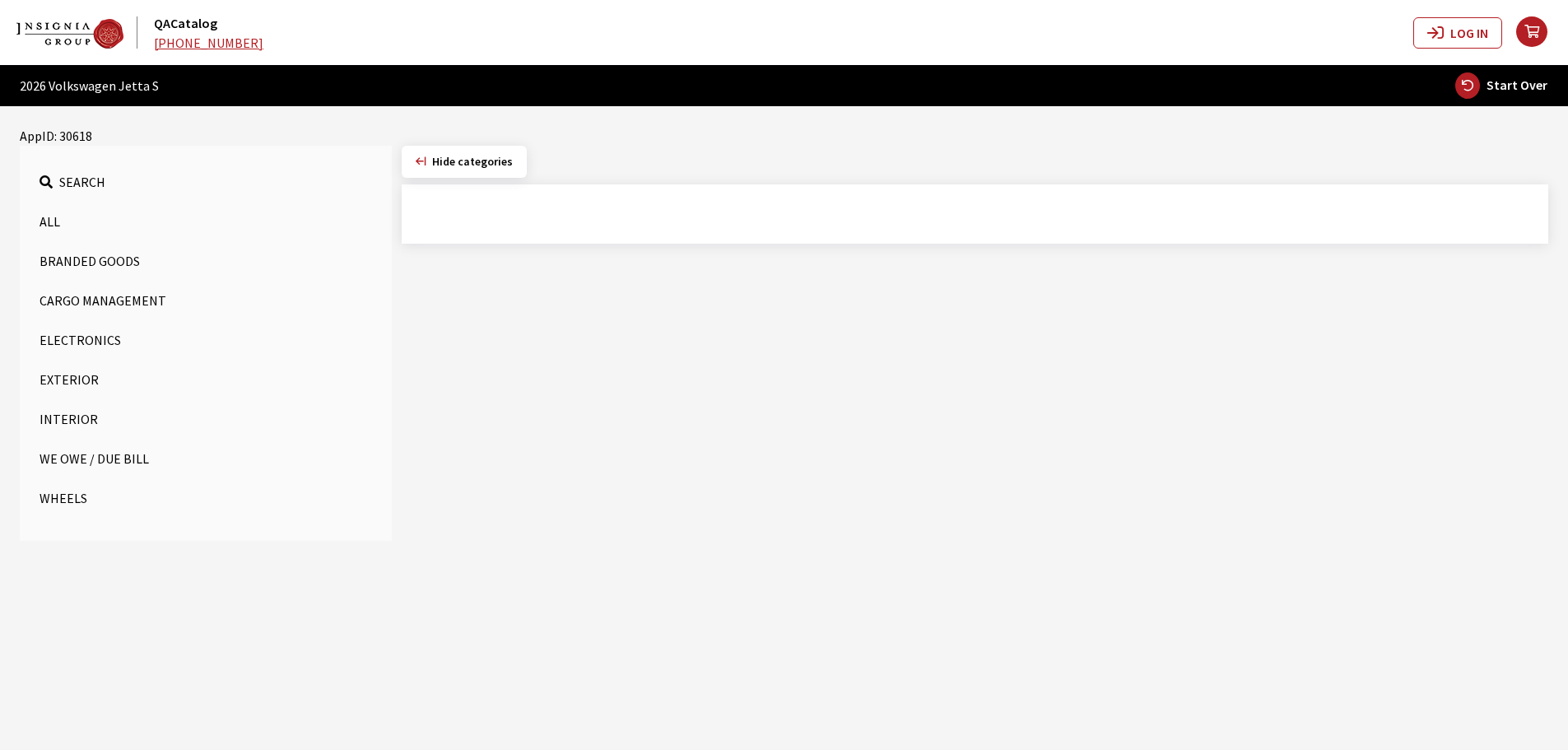
click at [1510, 82] on span "Start Over" at bounding box center [1517, 85] width 61 height 17
select select
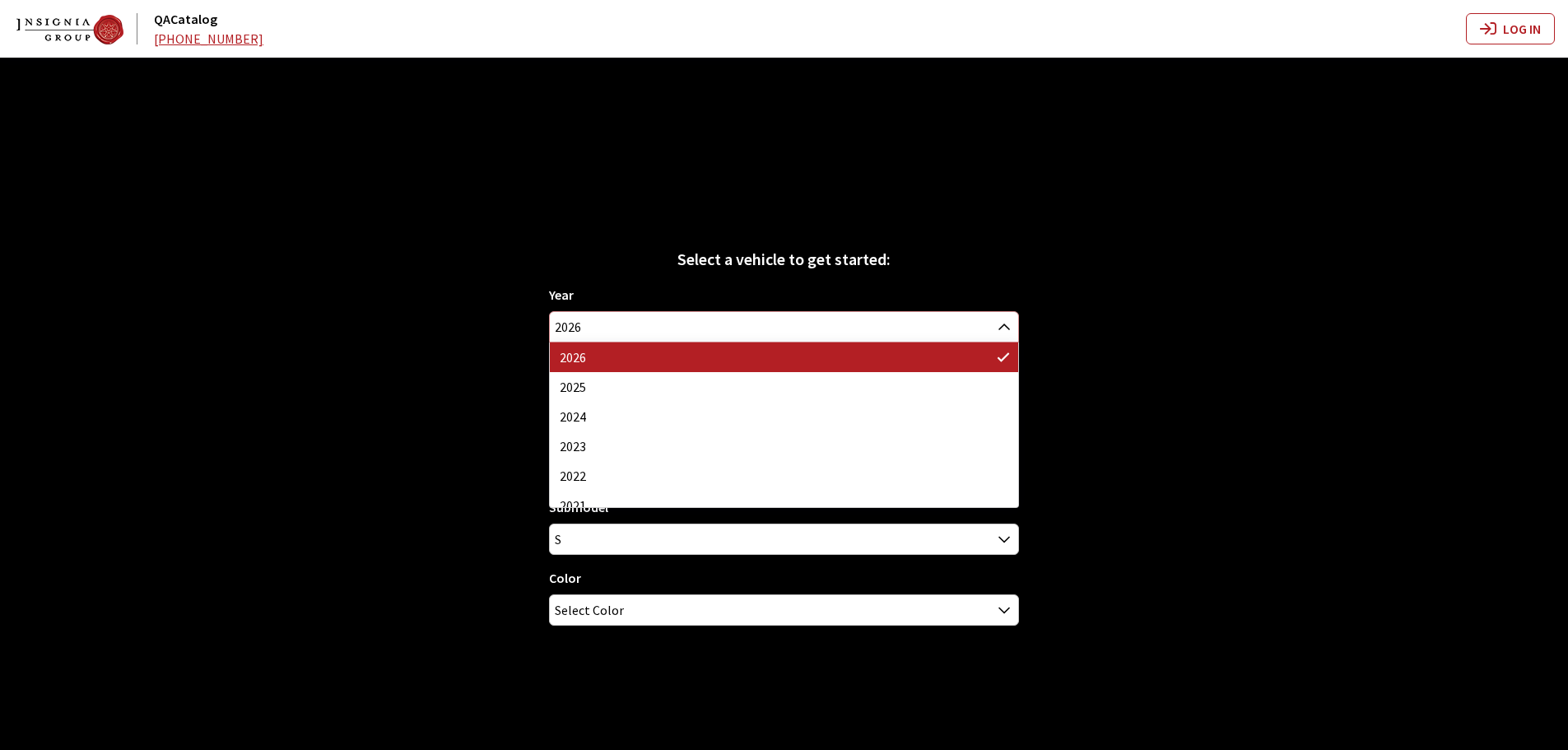
click at [680, 330] on span "2026" at bounding box center [784, 326] width 468 height 29
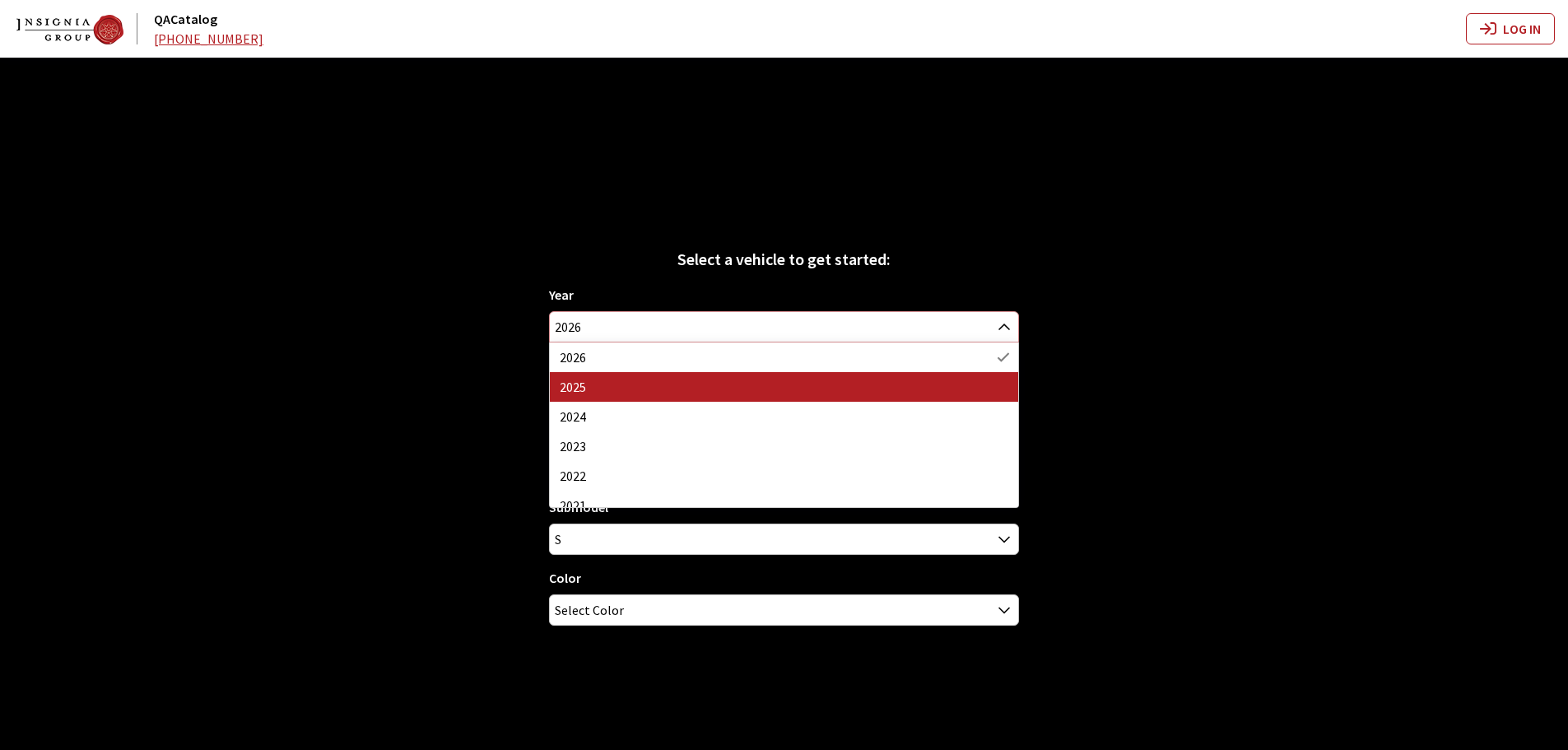
select select "43"
select select "25"
select select "291"
select select "129"
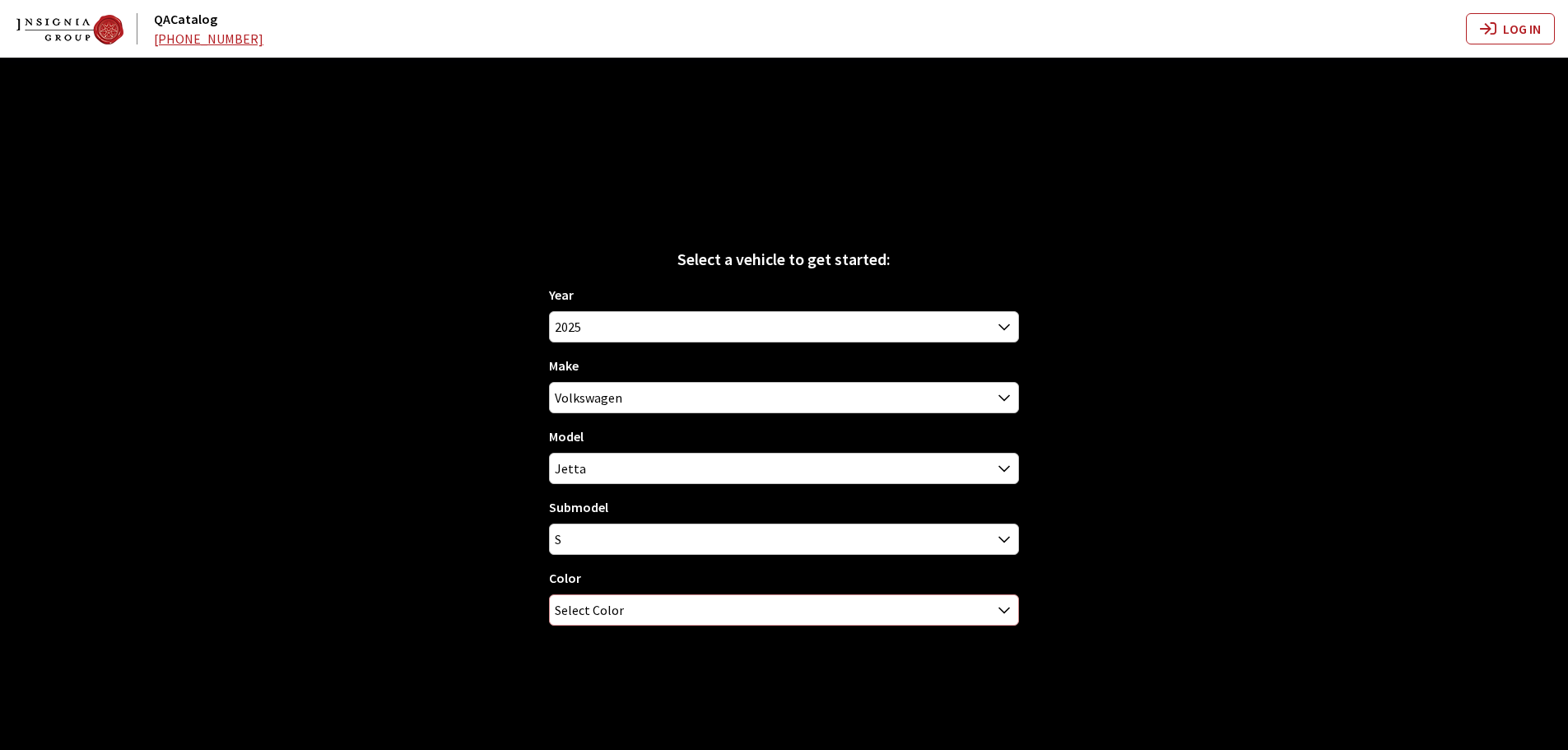
click at [634, 624] on span "Select Color" at bounding box center [784, 609] width 468 height 29
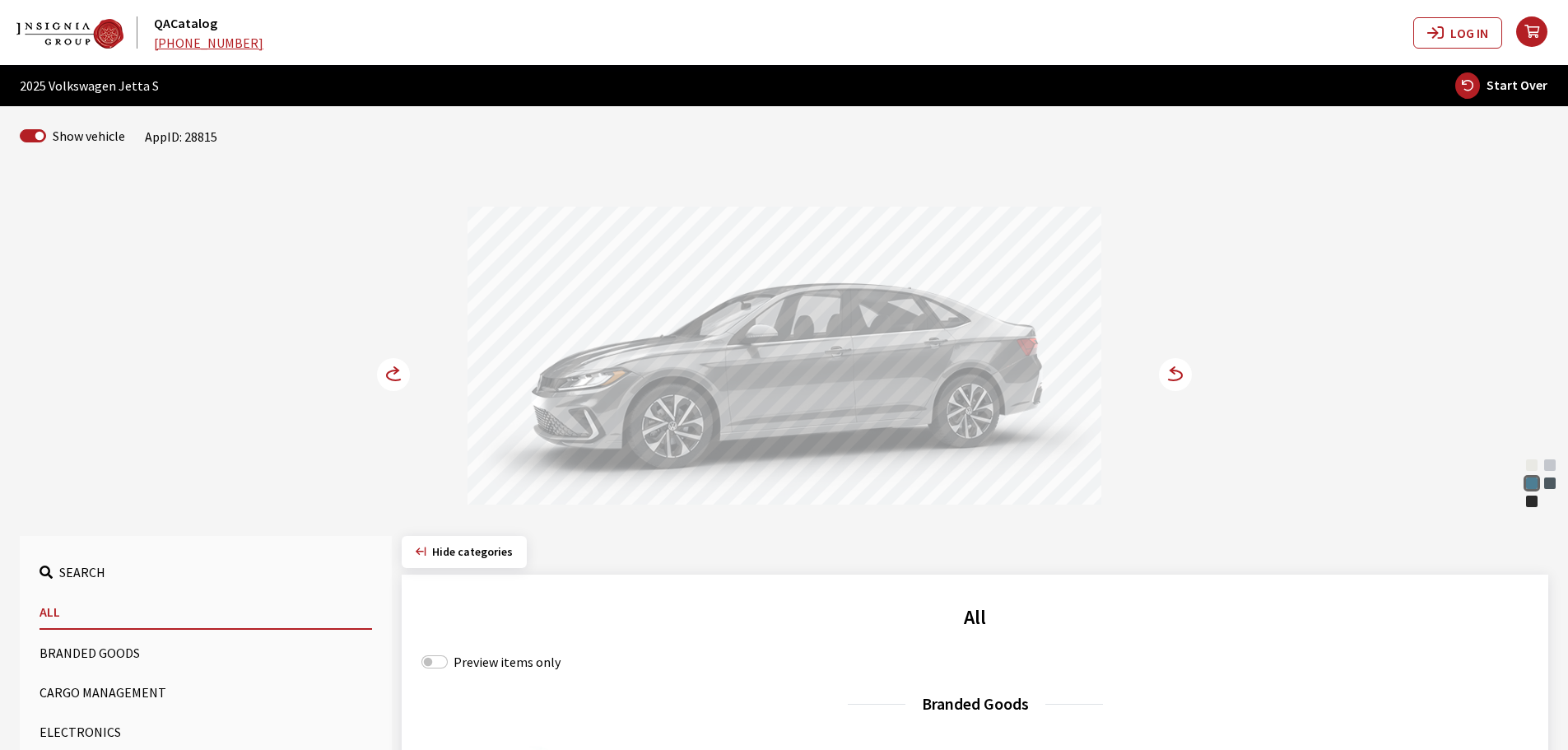
click at [391, 374] on circle at bounding box center [393, 374] width 33 height 33
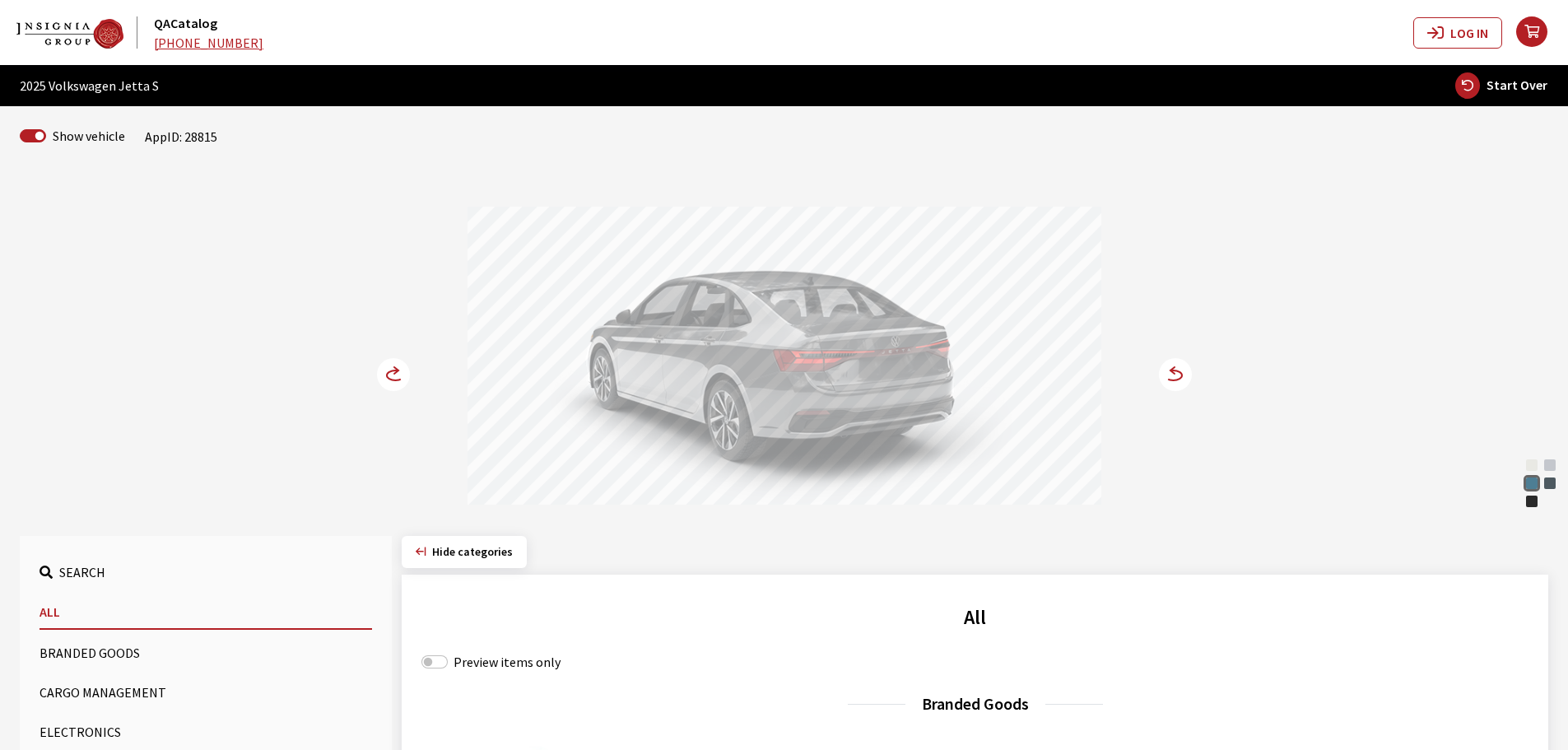
click at [391, 374] on circle at bounding box center [393, 374] width 33 height 33
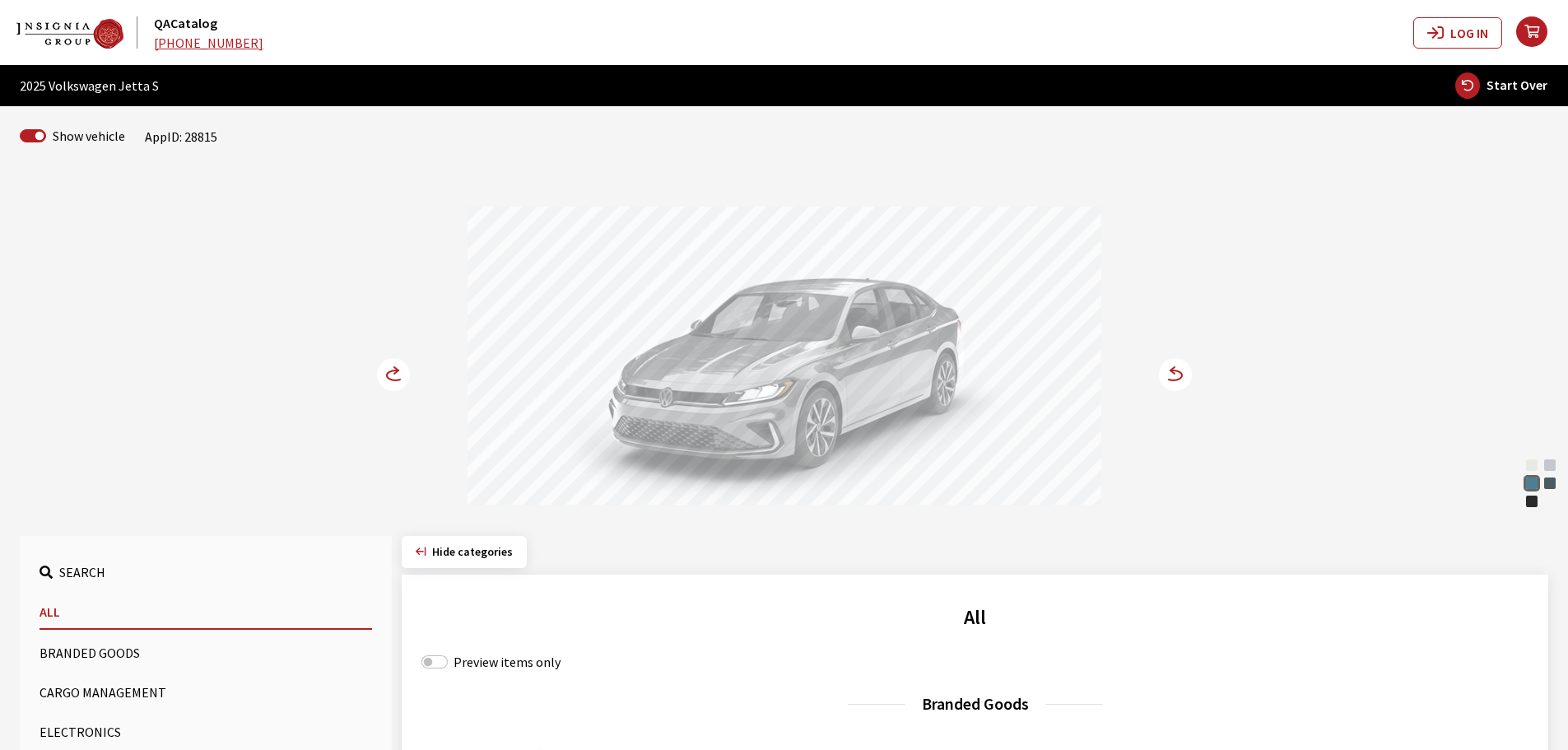
click at [391, 374] on circle at bounding box center [393, 374] width 33 height 33
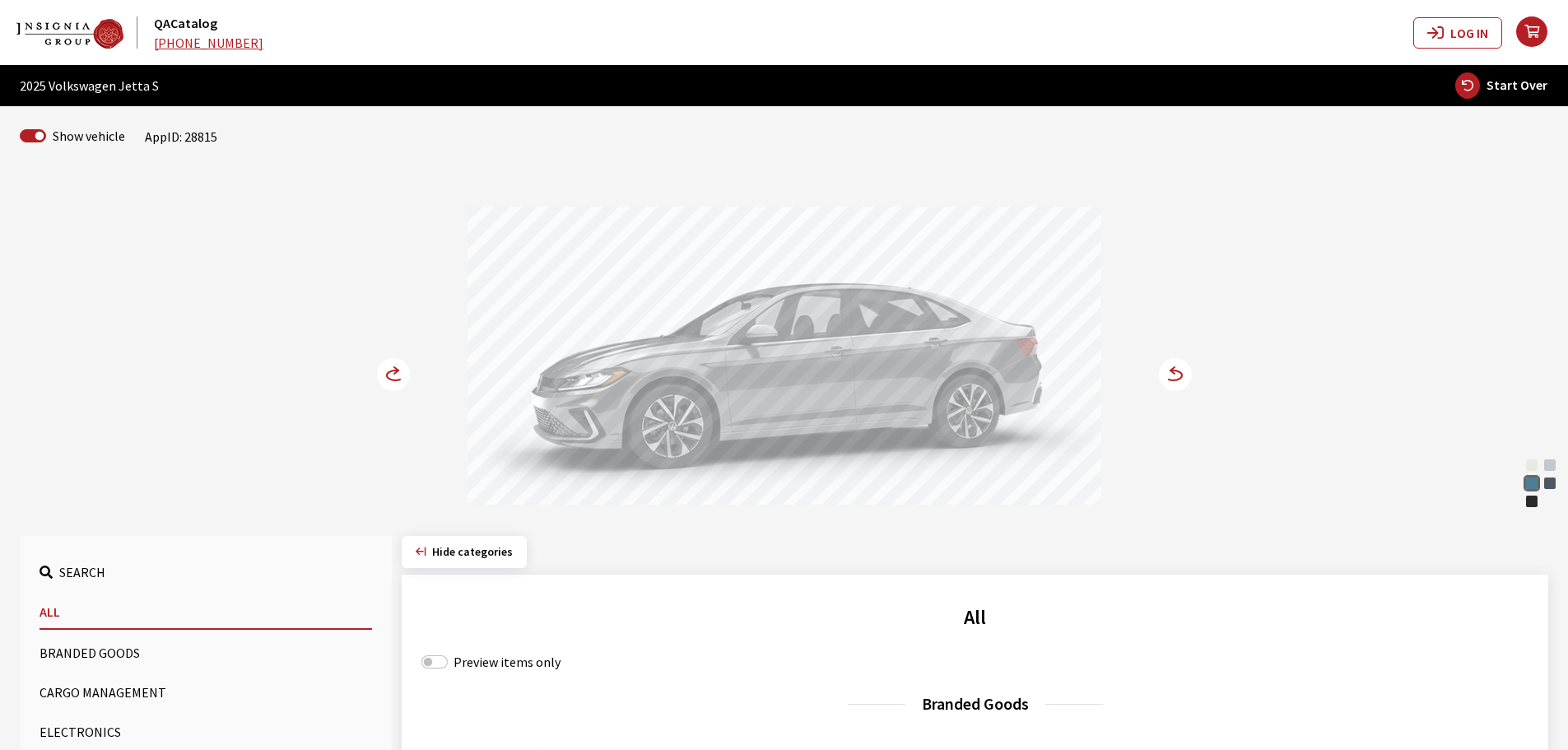
click at [393, 371] on icon at bounding box center [395, 375] width 18 height 10
